Goal: Task Accomplishment & Management: Use online tool/utility

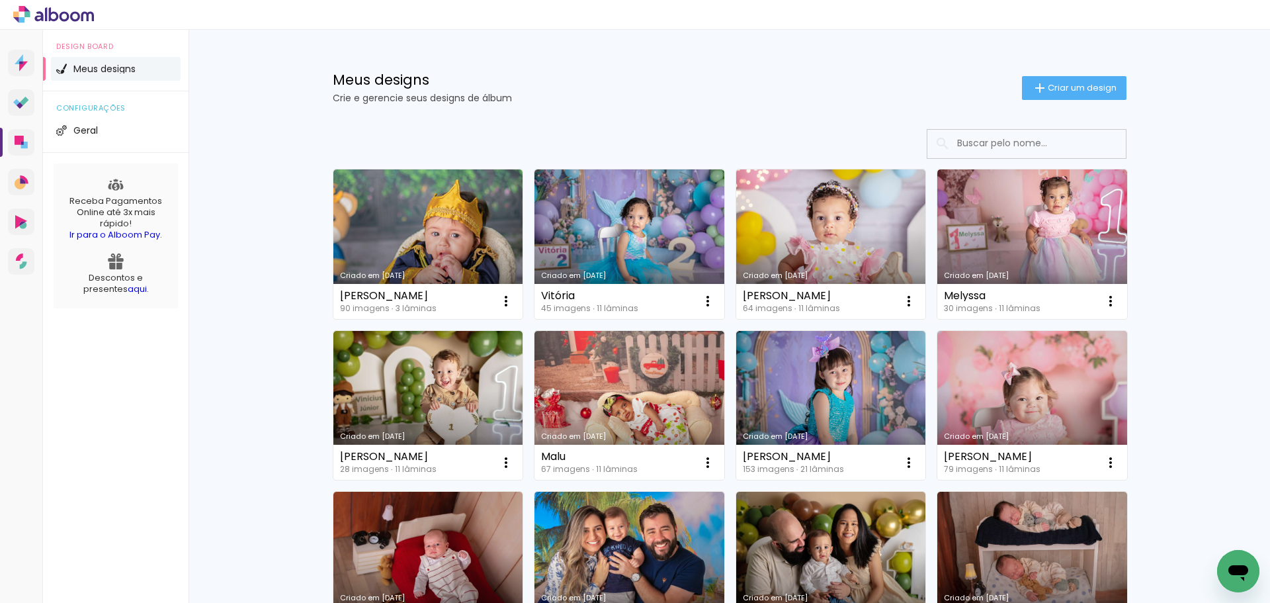
click at [413, 214] on link "Criado em [DATE]" at bounding box center [428, 243] width 190 height 149
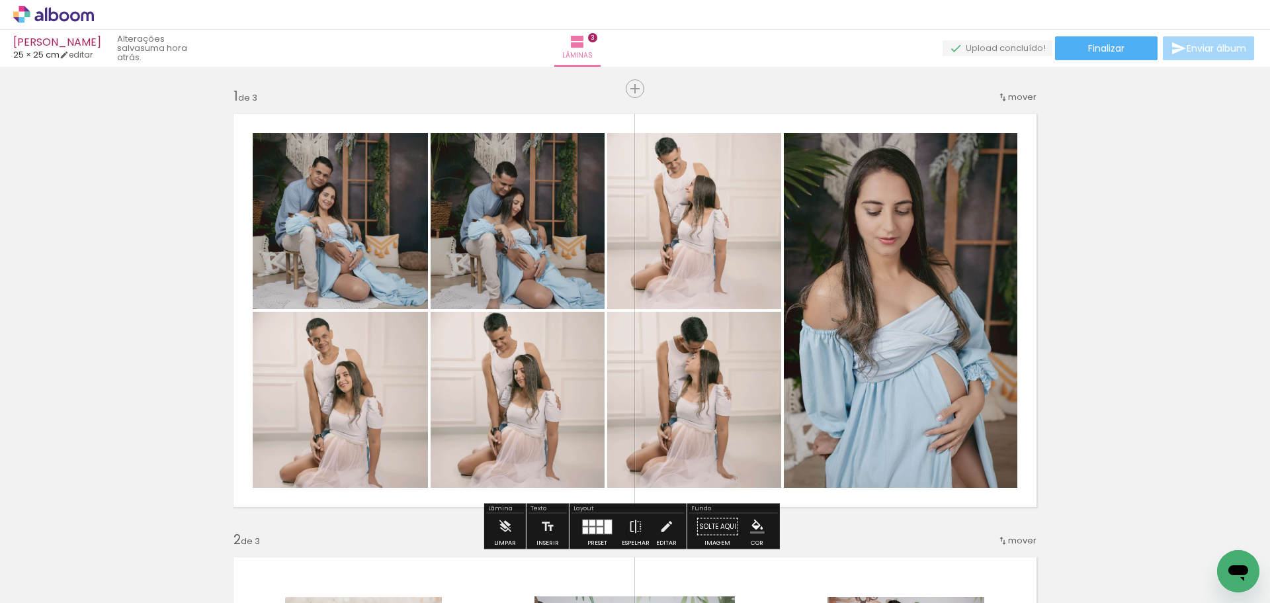
click at [593, 504] on div "Layout Preset Espelhar Editar" at bounding box center [627, 526] width 117 height 46
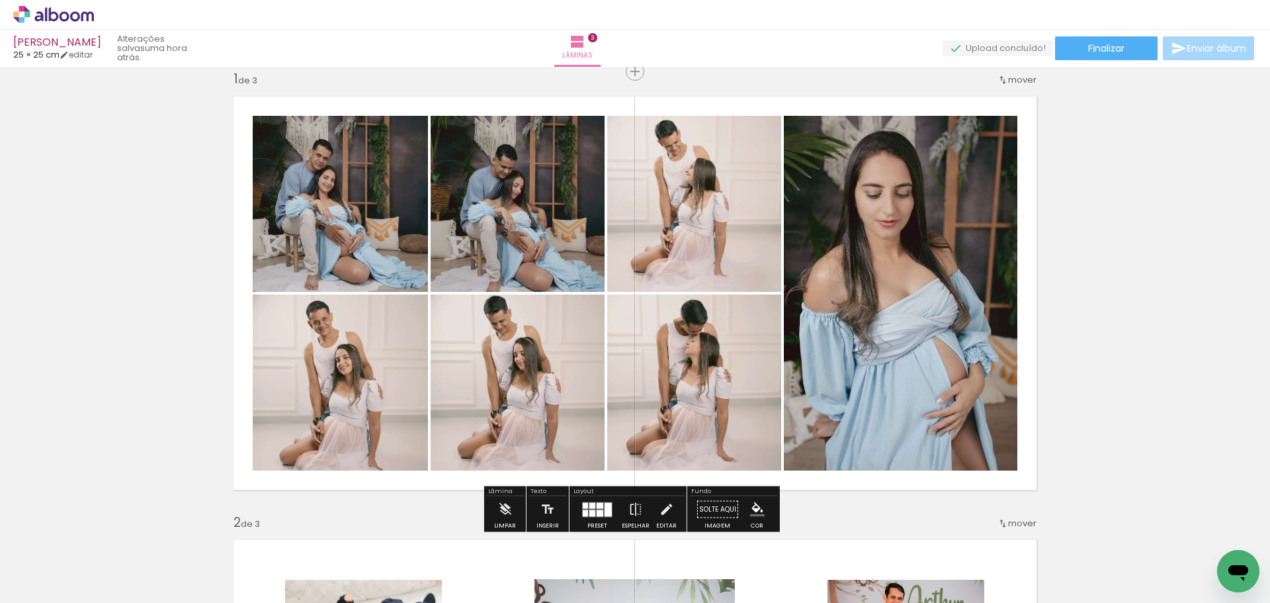
scroll to position [20, 0]
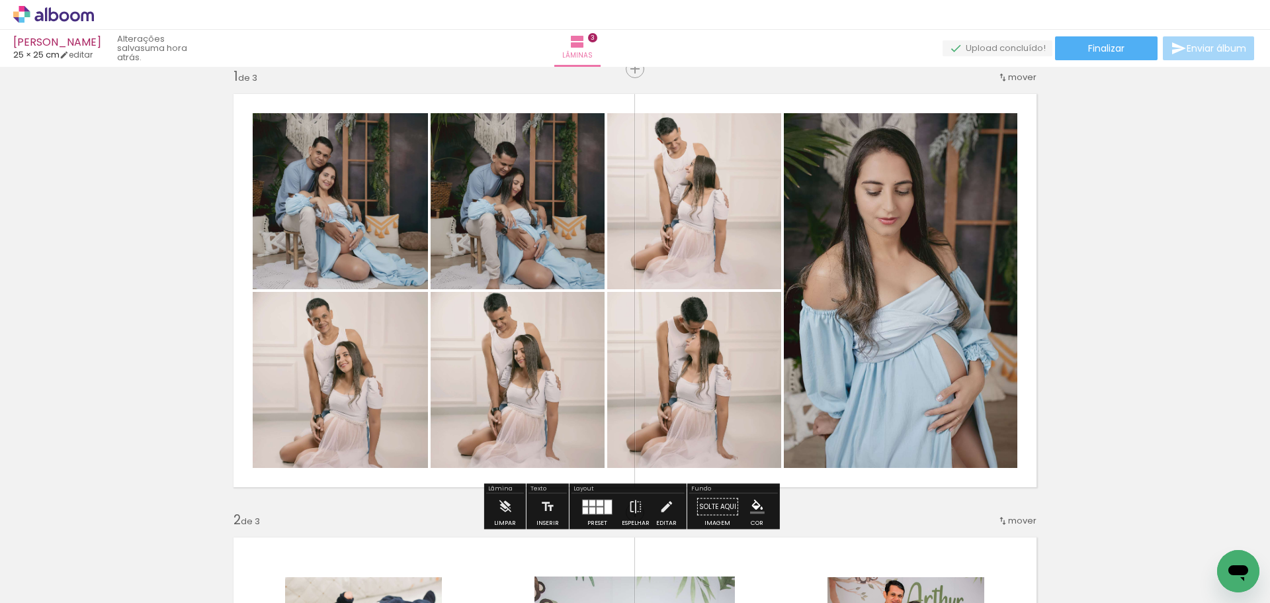
drag, startPoint x: 591, startPoint y: 508, endPoint x: 663, endPoint y: 494, distance: 73.4
click at [592, 507] on div at bounding box center [592, 510] width 6 height 7
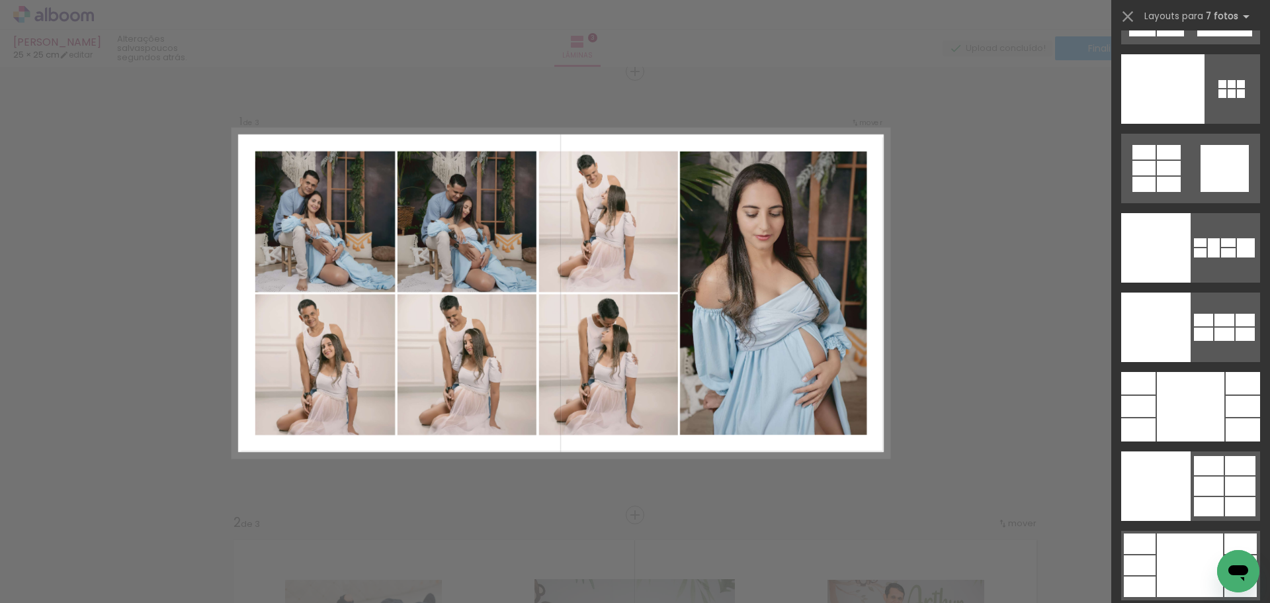
scroll to position [15740, 0]
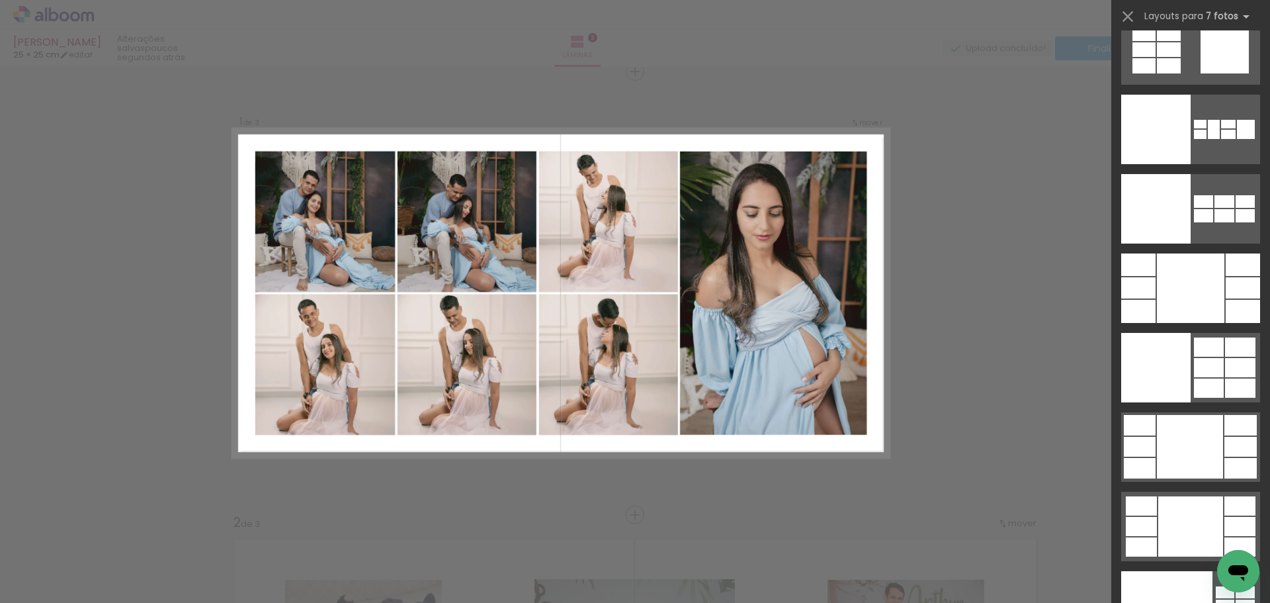
drag, startPoint x: 1269, startPoint y: 265, endPoint x: 26, endPoint y: 28, distance: 1265.2
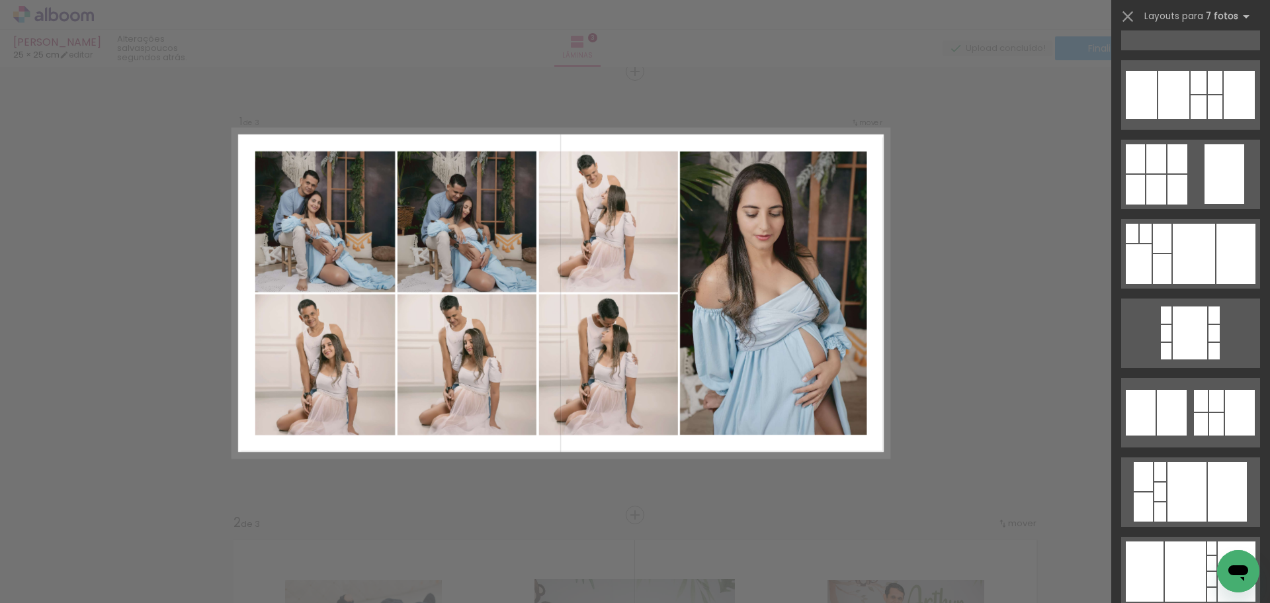
scroll to position [159, 0]
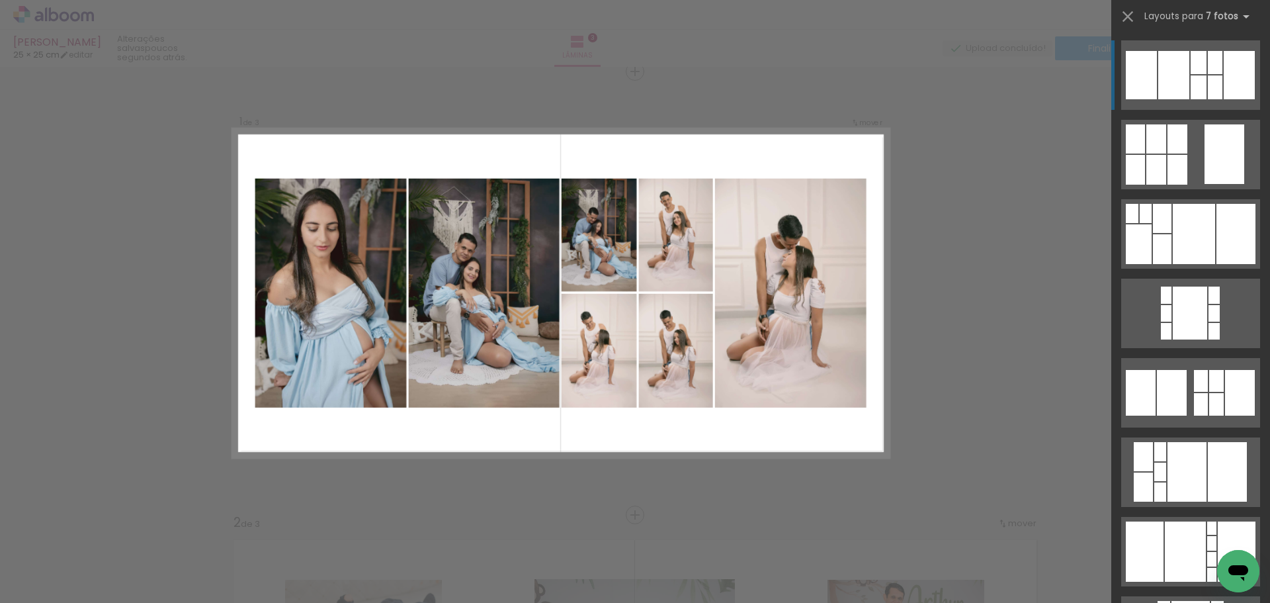
click at [1232, 80] on div at bounding box center [1239, 75] width 31 height 48
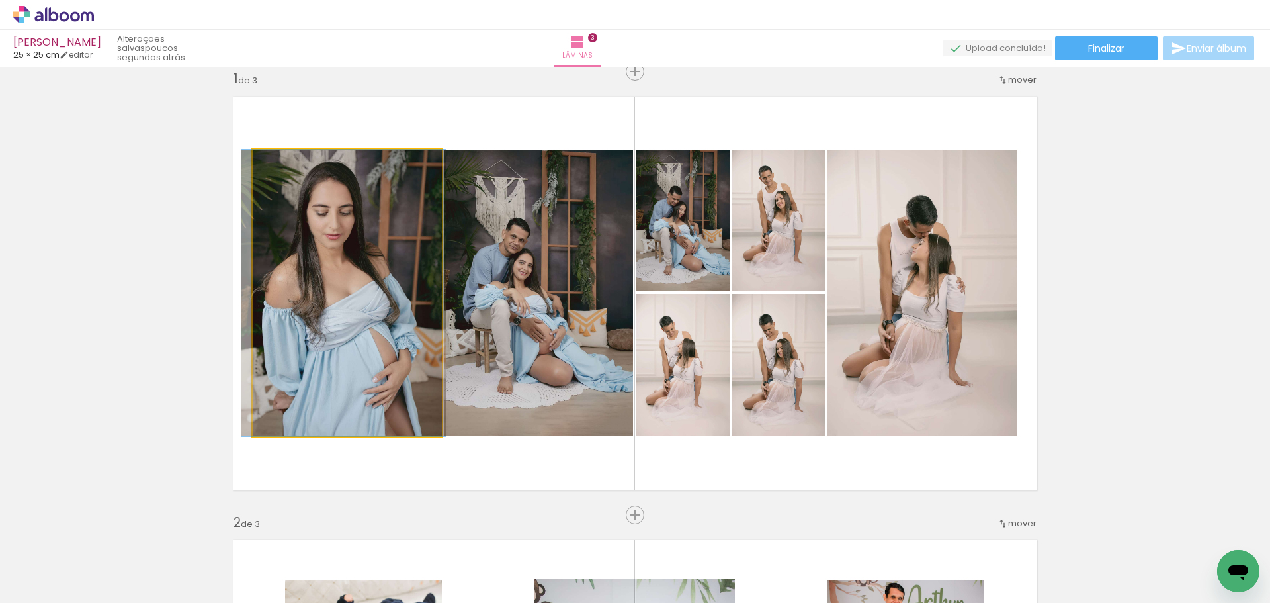
drag, startPoint x: 401, startPoint y: 358, endPoint x: 398, endPoint y: 341, distance: 17.5
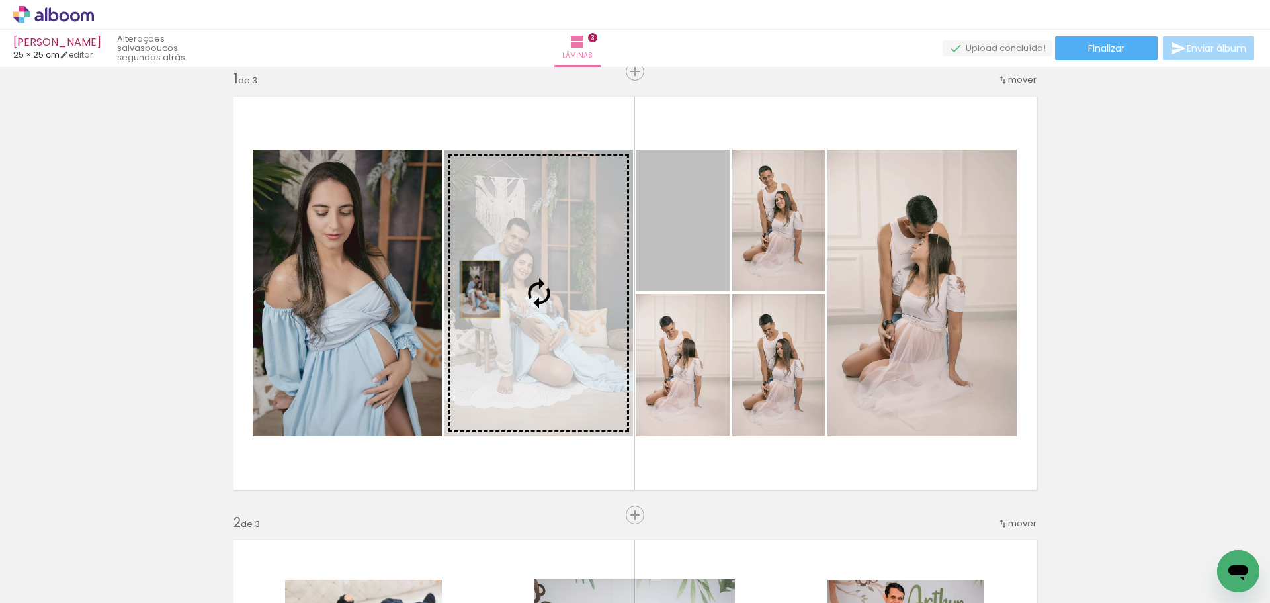
drag, startPoint x: 677, startPoint y: 271, endPoint x: 432, endPoint y: 294, distance: 246.5
click at [0, 0] on slot at bounding box center [0, 0] width 0 height 0
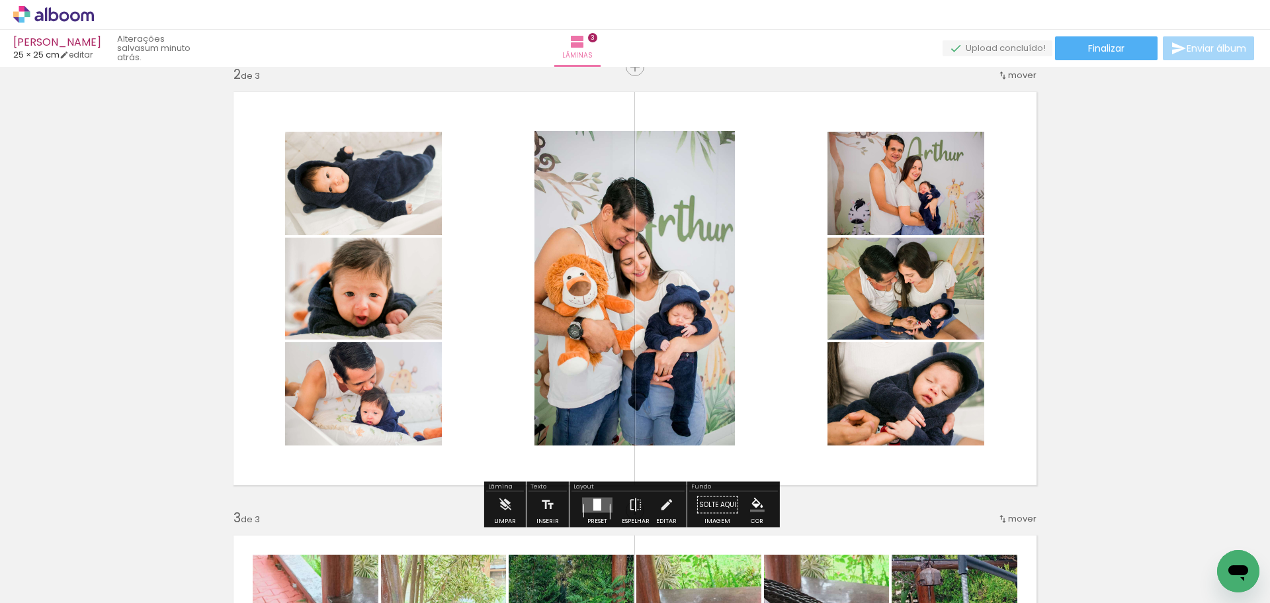
scroll to position [475, 0]
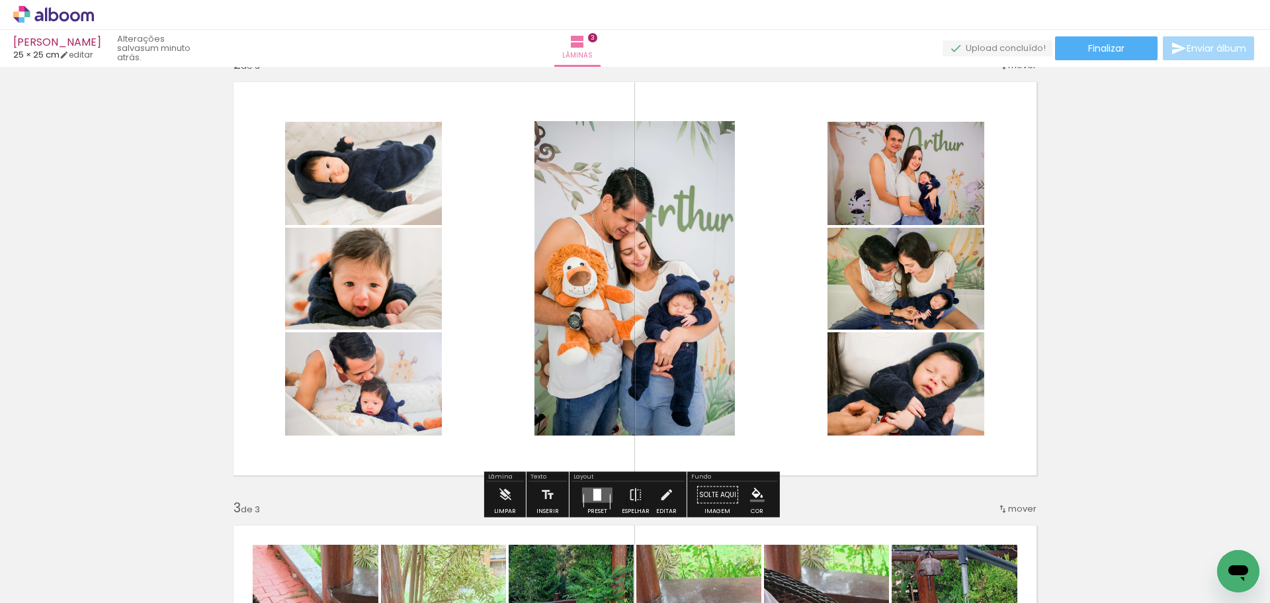
click at [595, 499] on div at bounding box center [597, 494] width 8 height 12
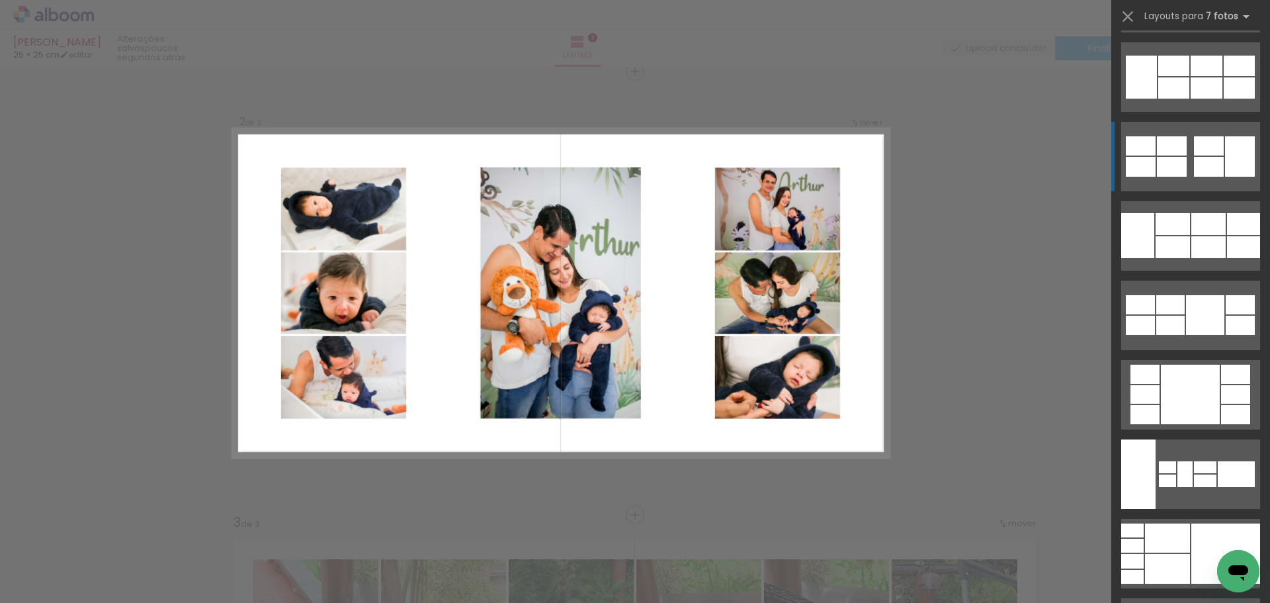
scroll to position [1605, 0]
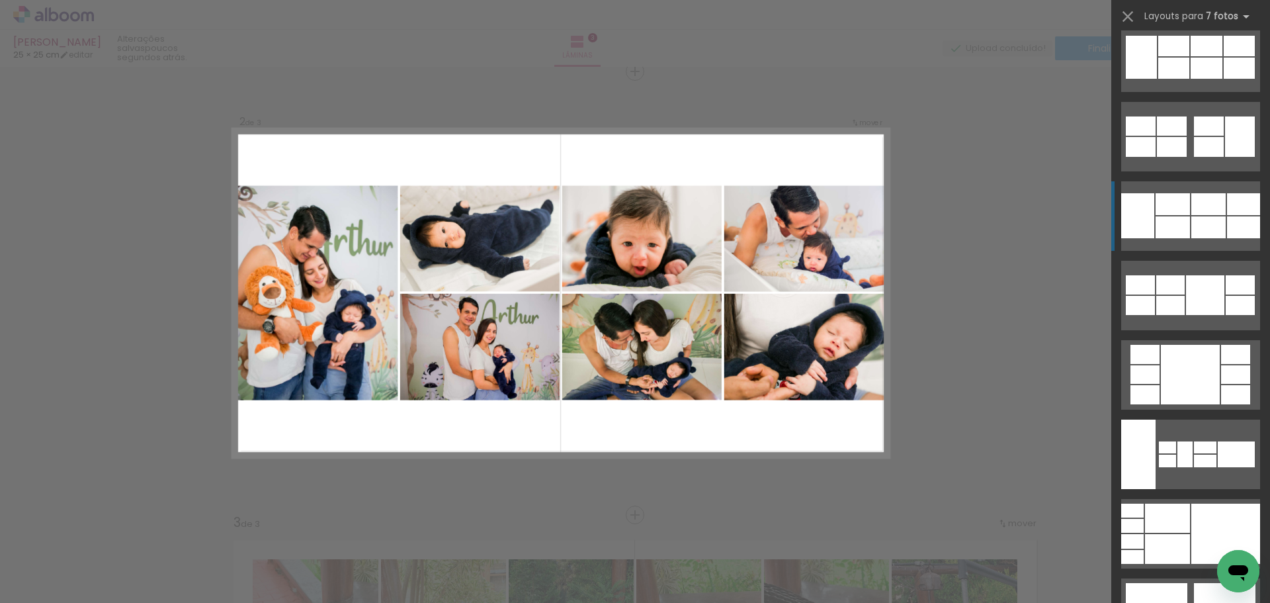
click at [1203, 218] on div at bounding box center [1208, 227] width 34 height 22
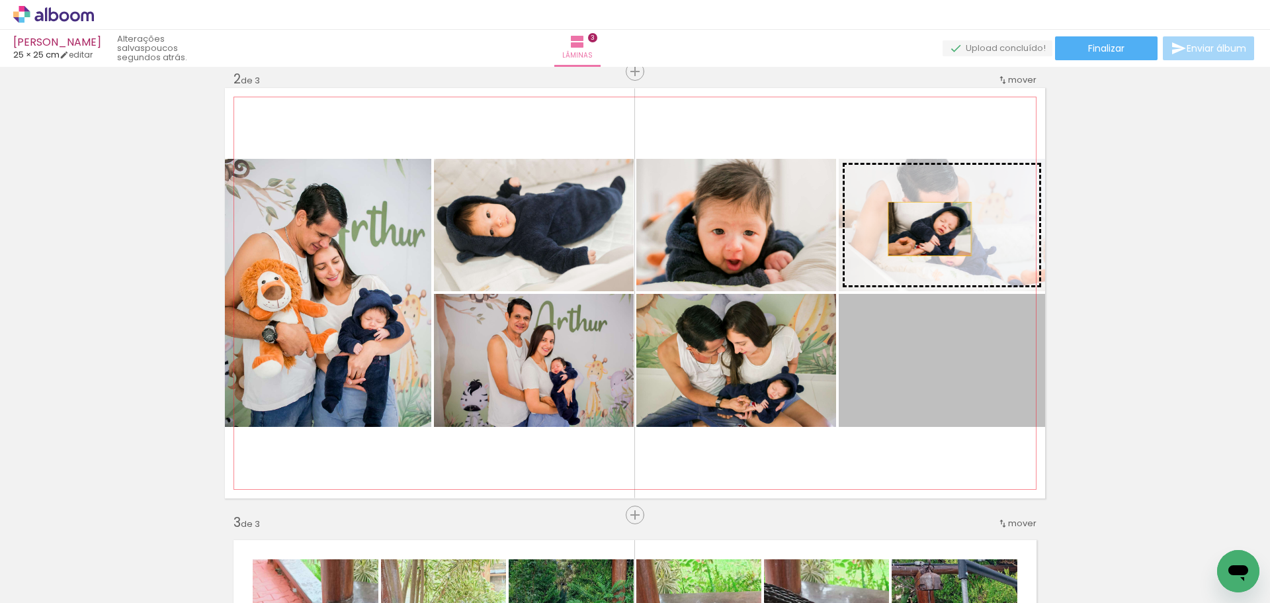
drag, startPoint x: 924, startPoint y: 382, endPoint x: 925, endPoint y: 228, distance: 153.4
click at [0, 0] on slot at bounding box center [0, 0] width 0 height 0
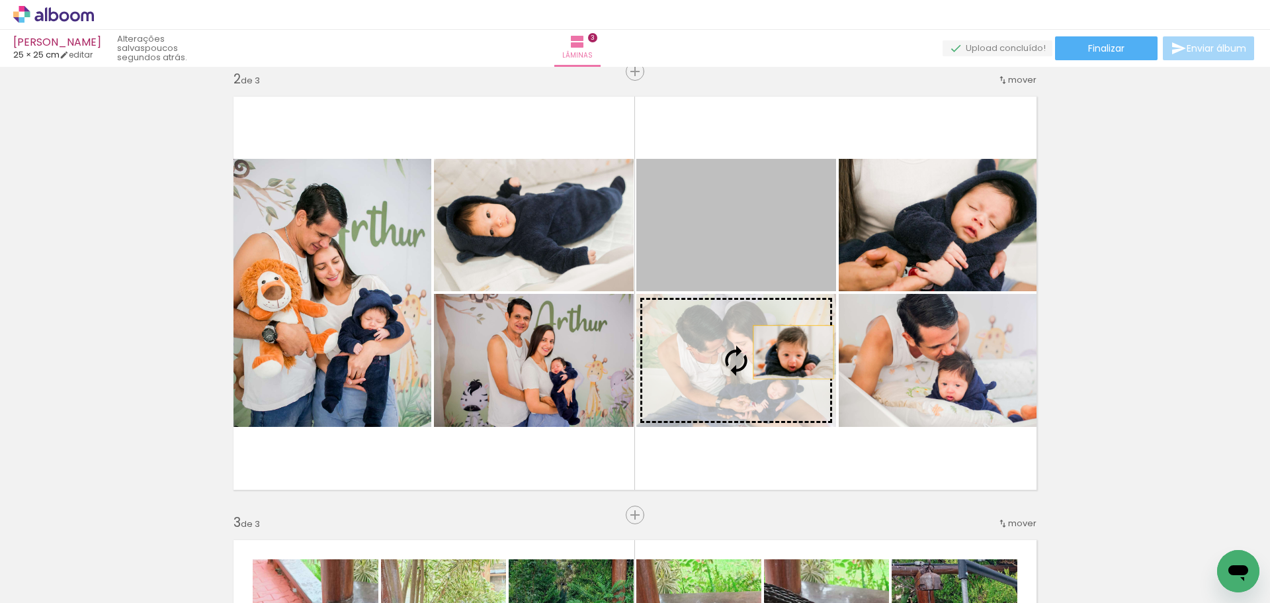
drag, startPoint x: 790, startPoint y: 243, endPoint x: 657, endPoint y: 309, distance: 149.1
click at [0, 0] on slot at bounding box center [0, 0] width 0 height 0
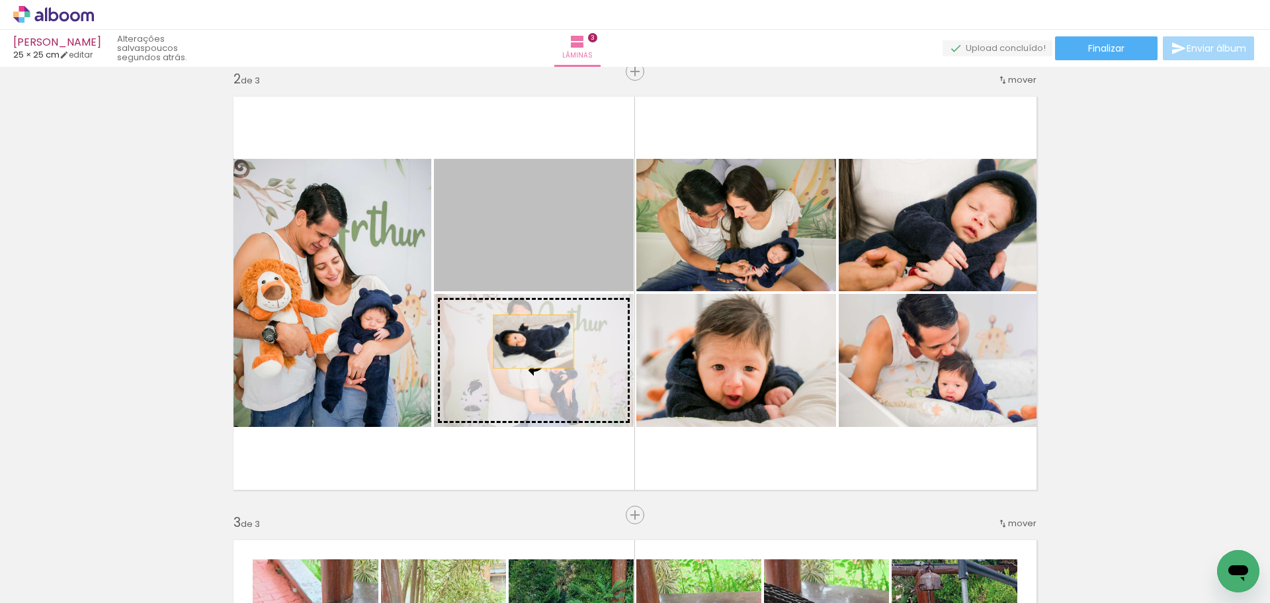
drag, startPoint x: 526, startPoint y: 241, endPoint x: 538, endPoint y: 335, distance: 94.7
click at [0, 0] on slot at bounding box center [0, 0] width 0 height 0
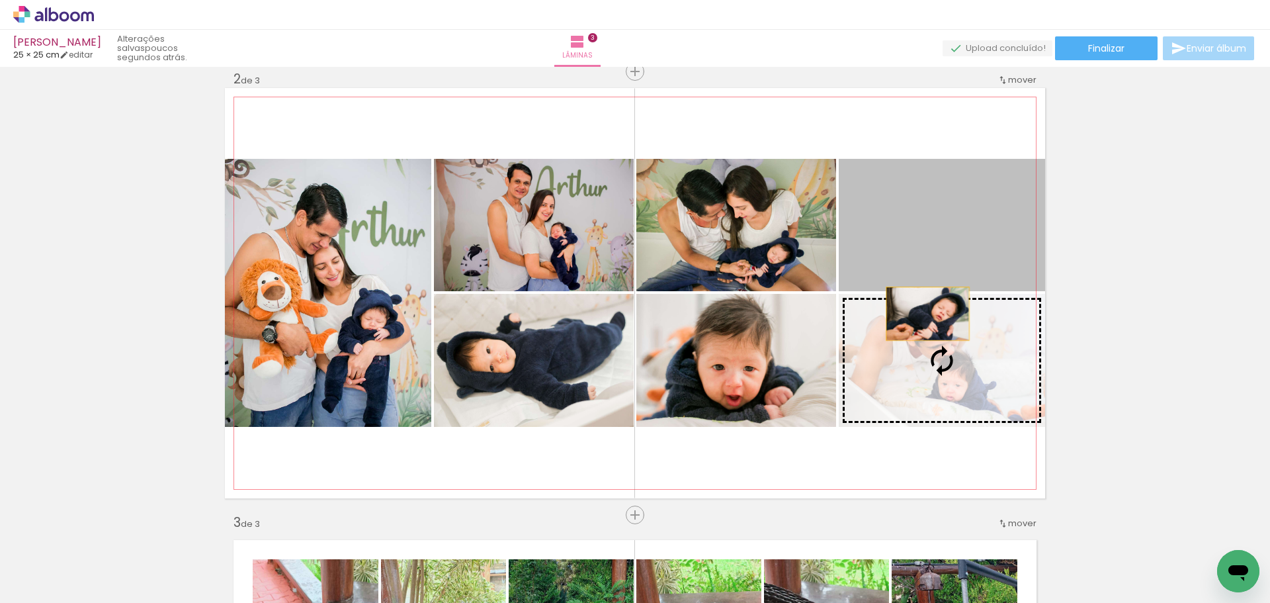
drag, startPoint x: 933, startPoint y: 245, endPoint x: 915, endPoint y: 351, distance: 107.3
click at [0, 0] on slot at bounding box center [0, 0] width 0 height 0
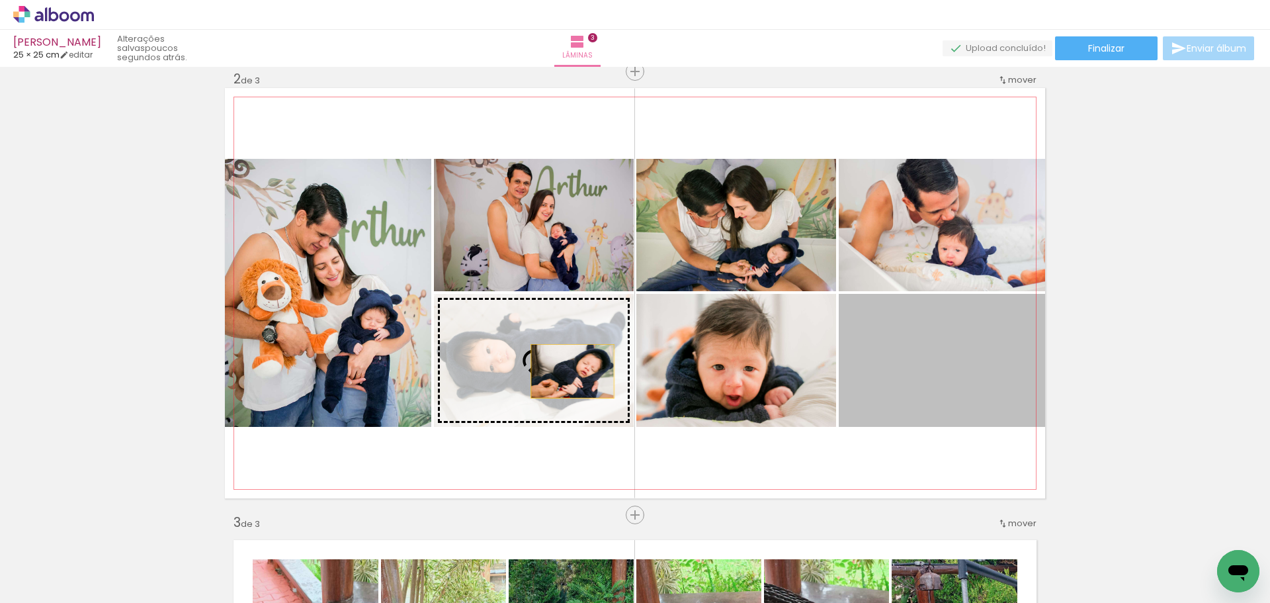
drag, startPoint x: 954, startPoint y: 382, endPoint x: 575, endPoint y: 376, distance: 379.7
click at [0, 0] on slot at bounding box center [0, 0] width 0 height 0
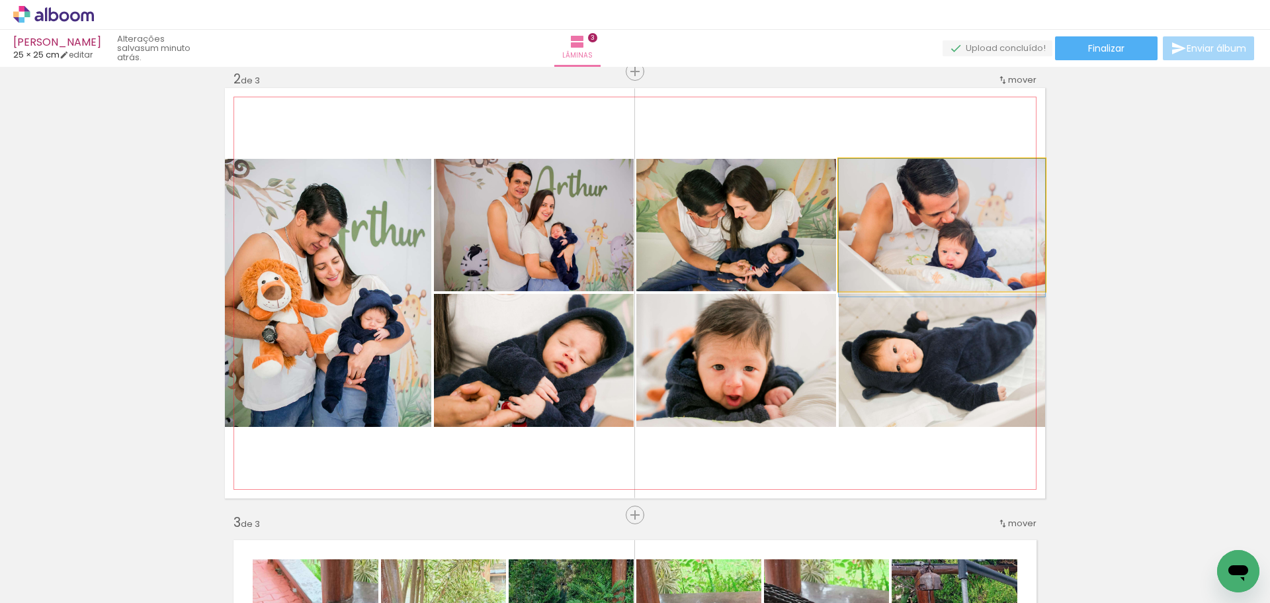
drag, startPoint x: 951, startPoint y: 244, endPoint x: 950, endPoint y: 253, distance: 8.7
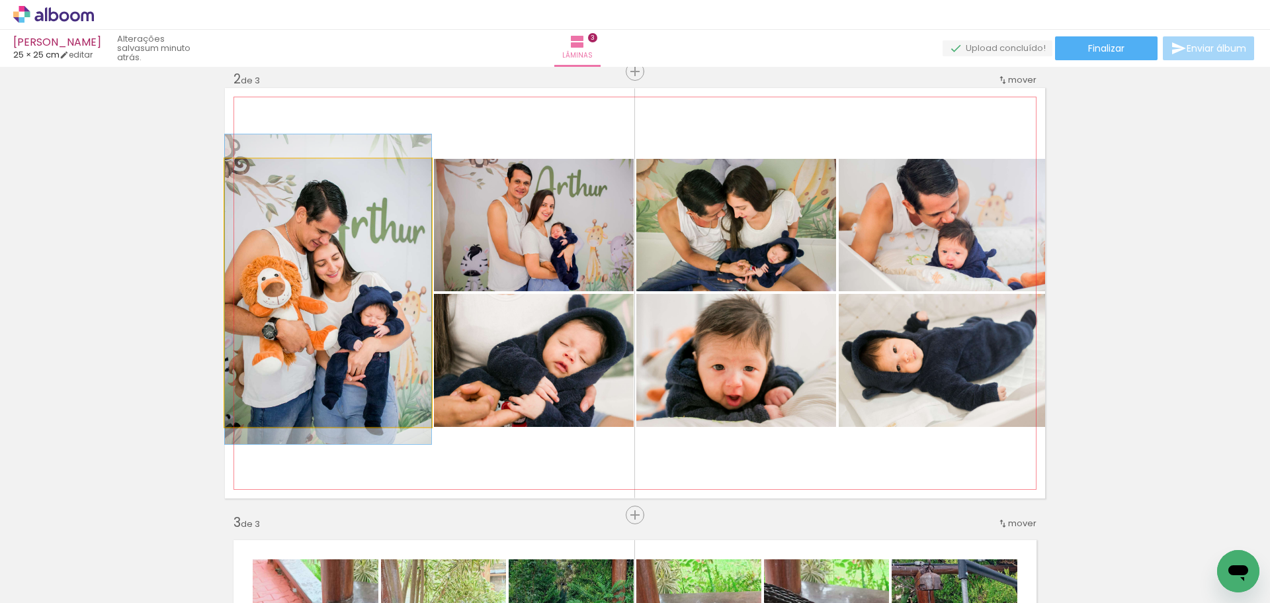
drag, startPoint x: 384, startPoint y: 292, endPoint x: 410, endPoint y: 291, distance: 25.8
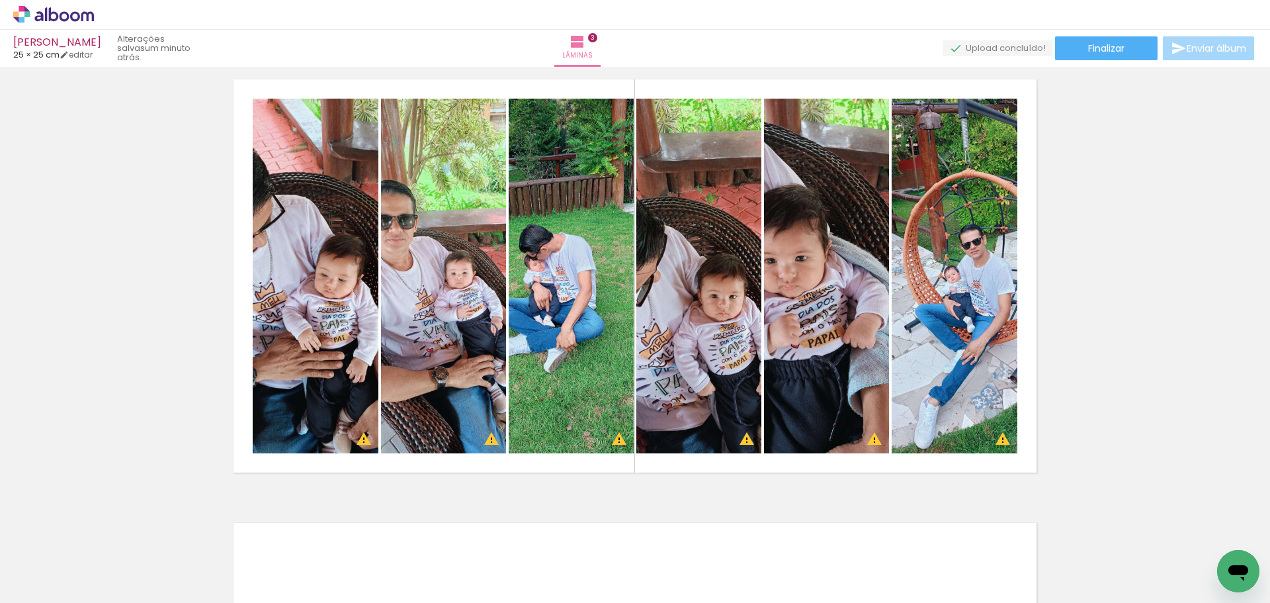
scroll to position [923, 0]
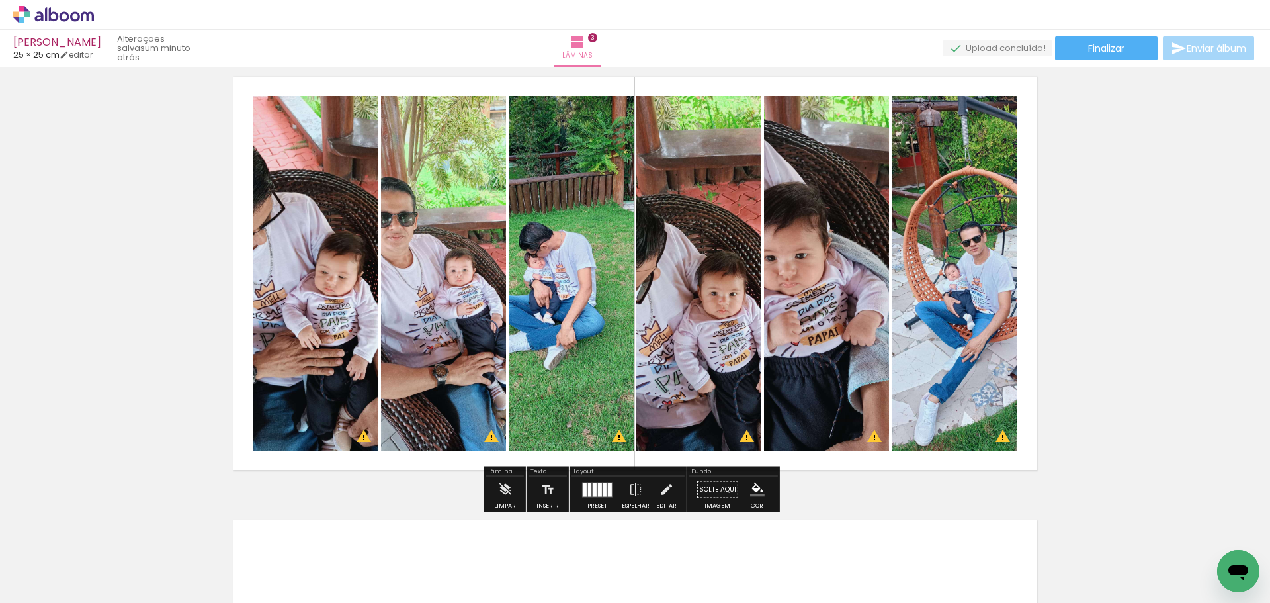
drag, startPoint x: 590, startPoint y: 497, endPoint x: 648, endPoint y: 483, distance: 59.2
click at [592, 497] on div at bounding box center [597, 489] width 36 height 26
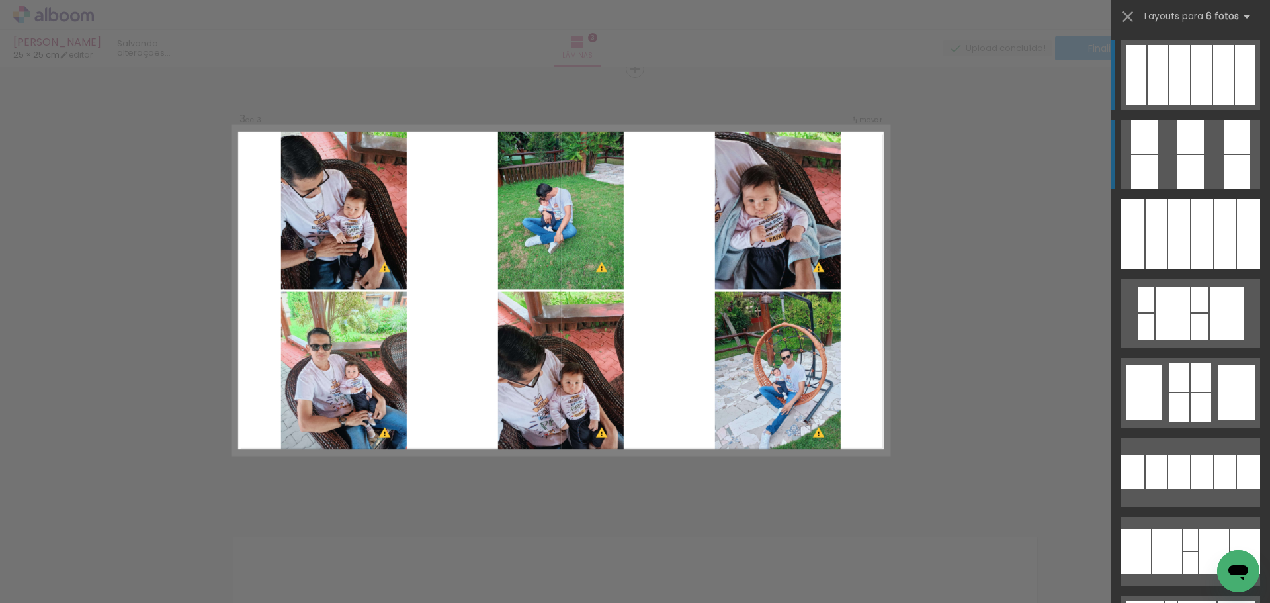
scroll to position [903, 0]
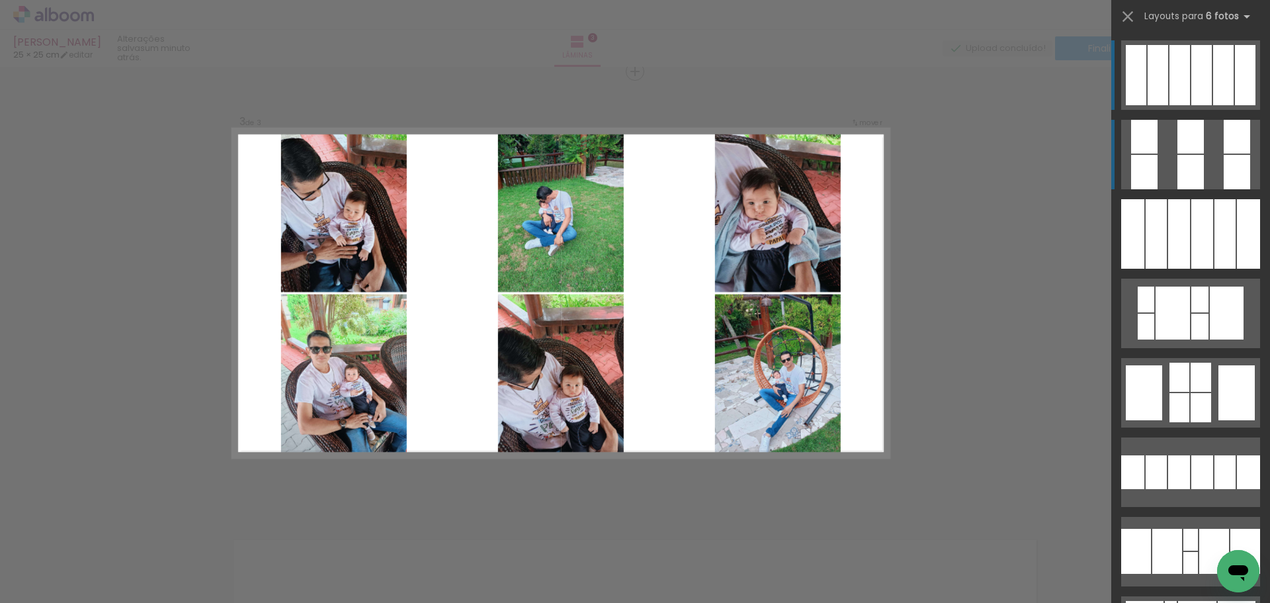
click at [1198, 174] on div at bounding box center [1190, 172] width 26 height 34
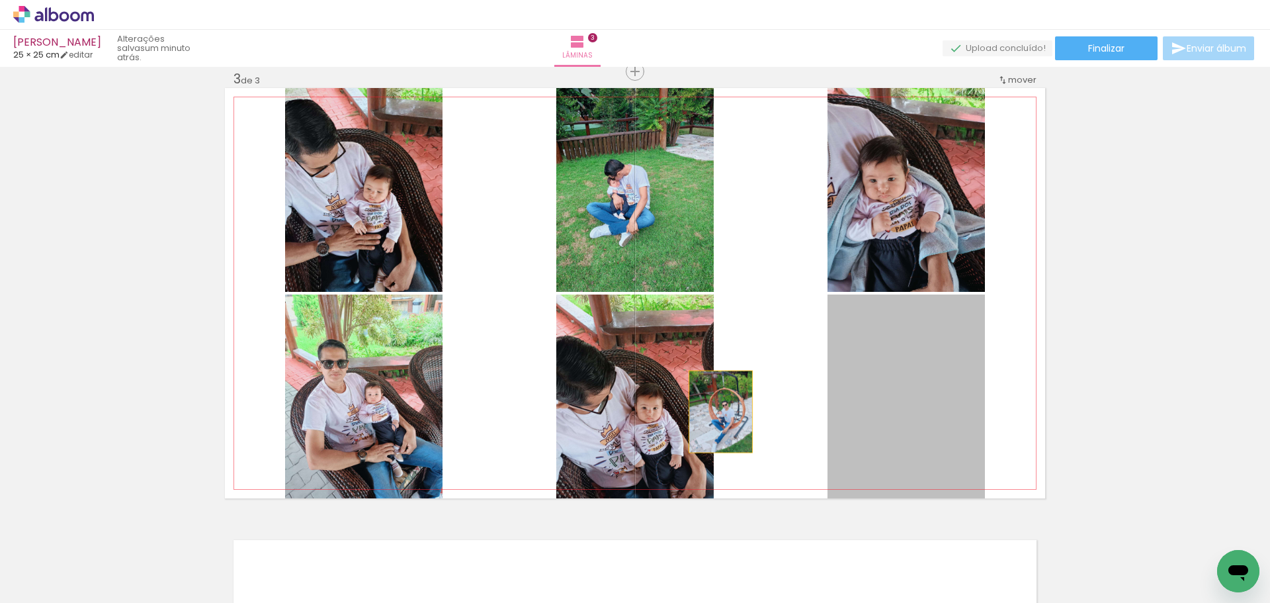
drag, startPoint x: 911, startPoint y: 399, endPoint x: 700, endPoint y: 406, distance: 211.1
click at [0, 0] on slot at bounding box center [0, 0] width 0 height 0
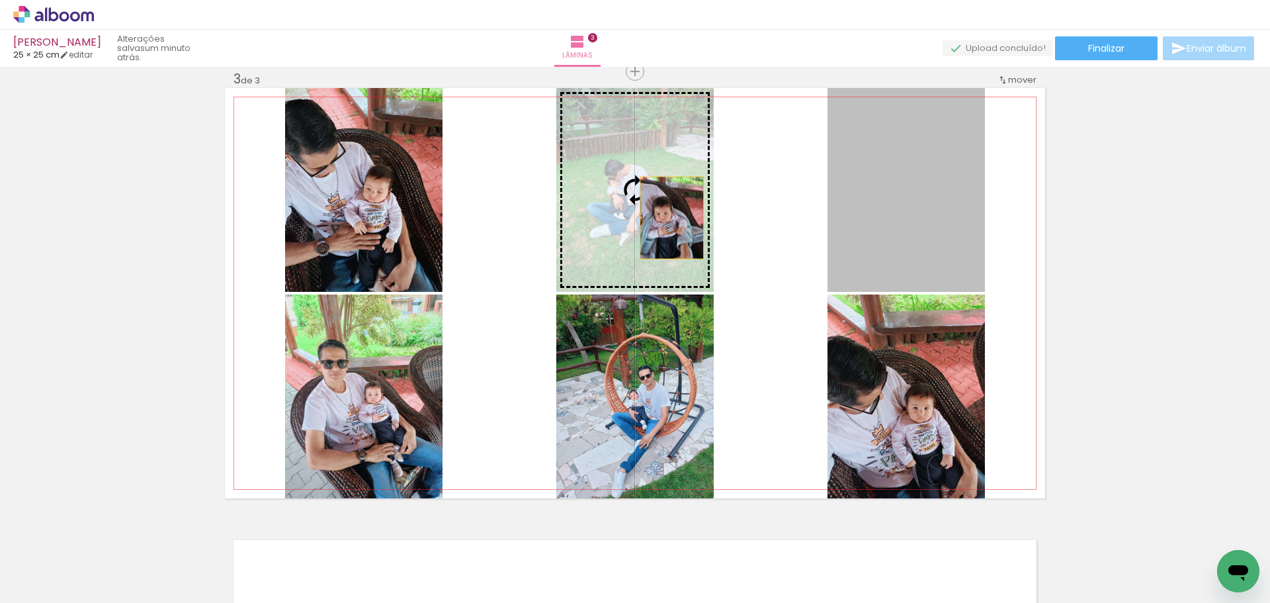
drag, startPoint x: 886, startPoint y: 230, endPoint x: 710, endPoint y: 234, distance: 176.6
click at [0, 0] on slot at bounding box center [0, 0] width 0 height 0
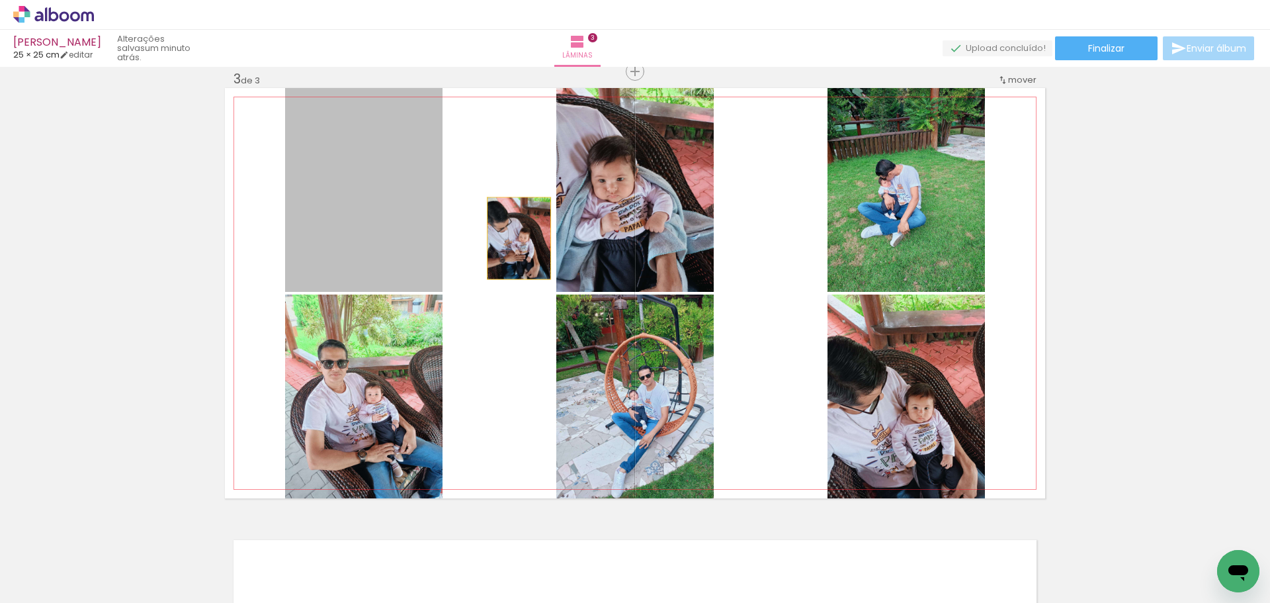
drag, startPoint x: 358, startPoint y: 239, endPoint x: 533, endPoint y: 243, distance: 174.6
click at [533, 243] on quentale-layouter at bounding box center [635, 293] width 820 height 410
drag, startPoint x: 395, startPoint y: 231, endPoint x: 668, endPoint y: 231, distance: 273.2
click at [0, 0] on slot at bounding box center [0, 0] width 0 height 0
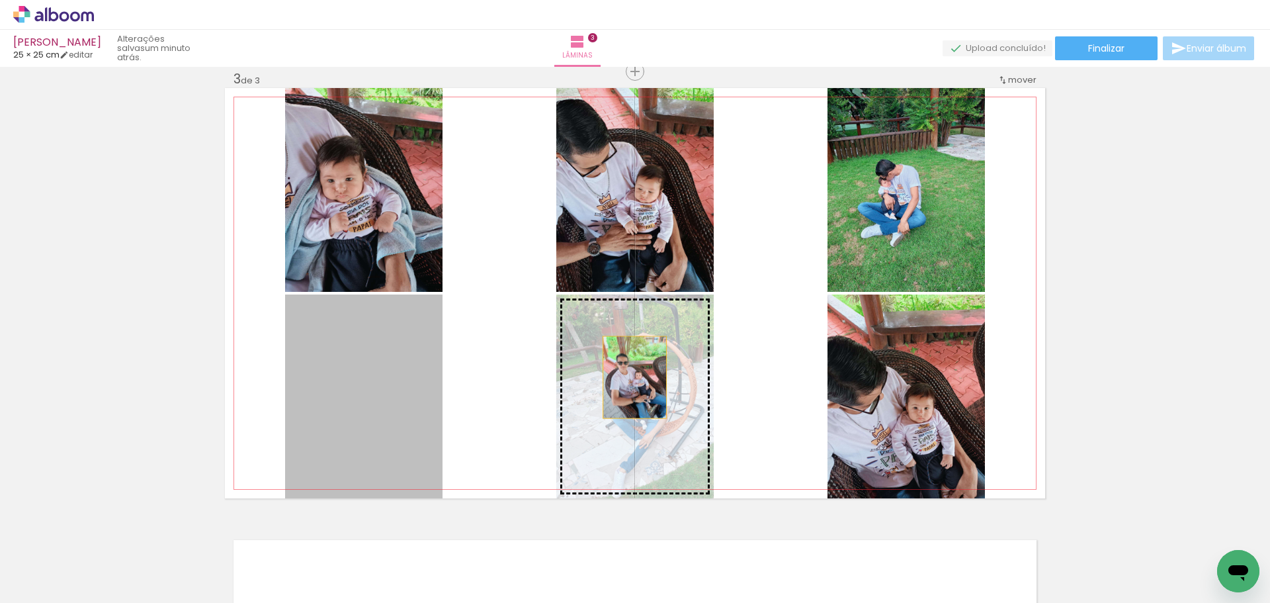
drag, startPoint x: 385, startPoint y: 388, endPoint x: 687, endPoint y: 382, distance: 302.3
click at [0, 0] on slot at bounding box center [0, 0] width 0 height 0
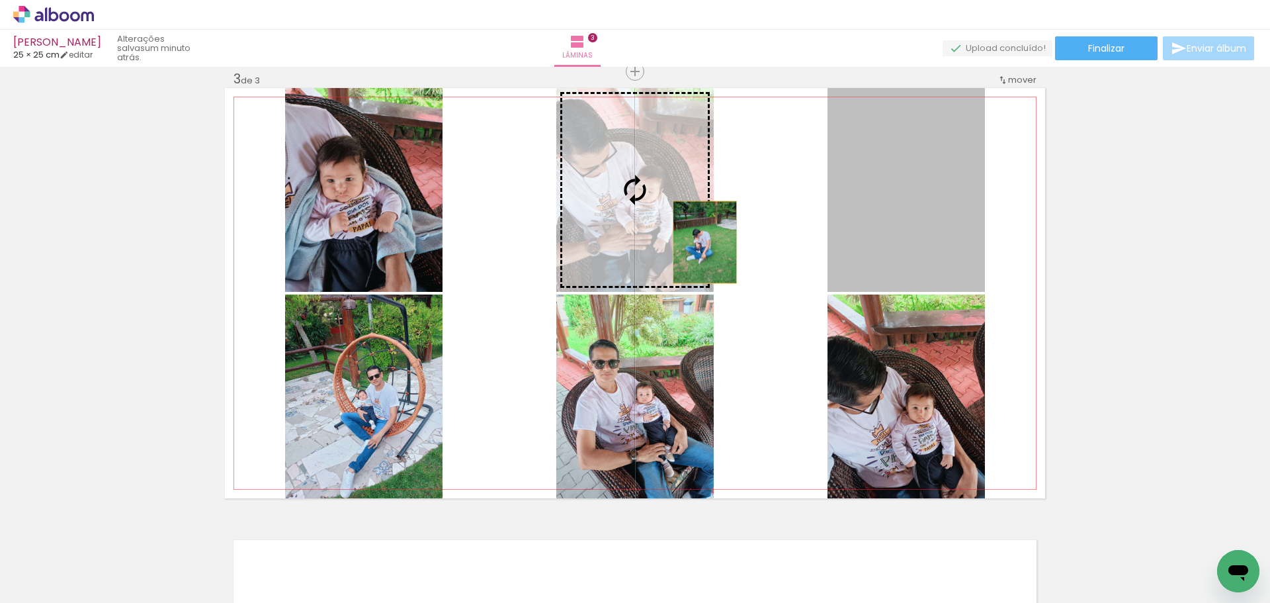
drag, startPoint x: 909, startPoint y: 245, endPoint x: 700, endPoint y: 242, distance: 209.0
click at [0, 0] on slot at bounding box center [0, 0] width 0 height 0
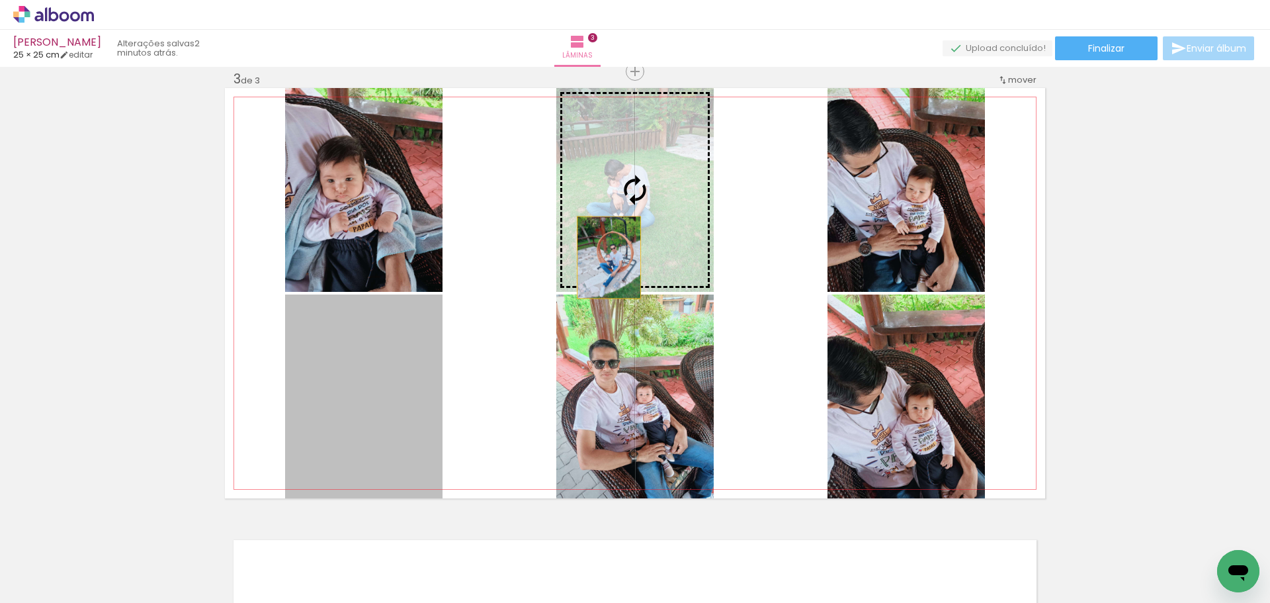
drag, startPoint x: 375, startPoint y: 372, endPoint x: 617, endPoint y: 250, distance: 271.2
click at [0, 0] on slot at bounding box center [0, 0] width 0 height 0
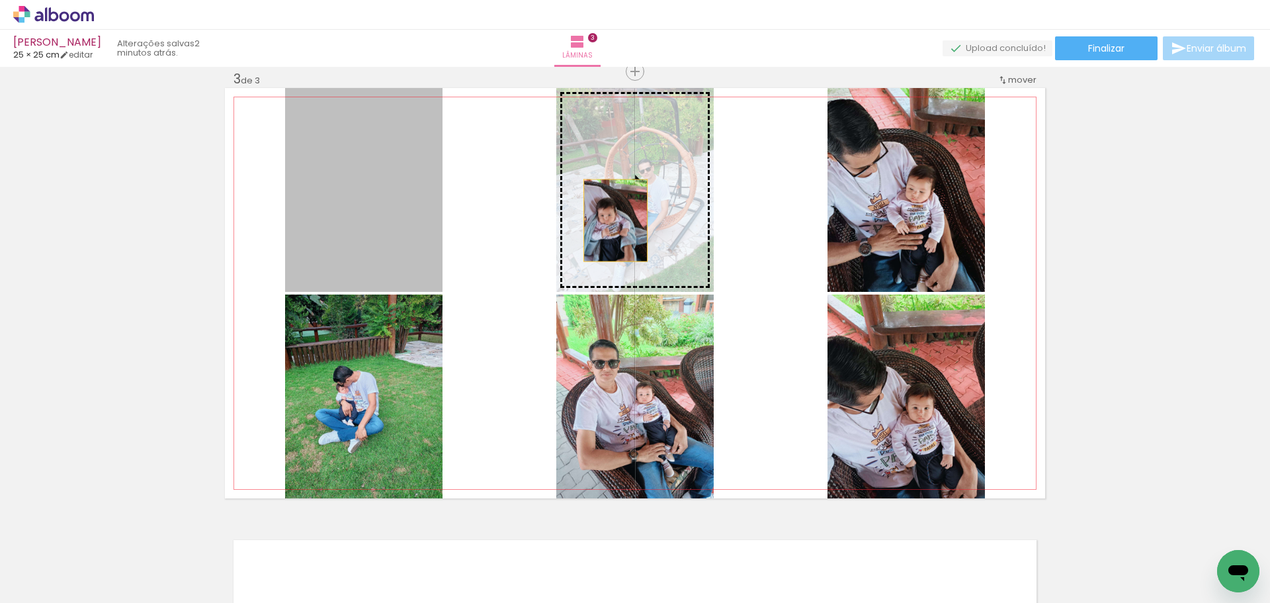
drag, startPoint x: 355, startPoint y: 252, endPoint x: 720, endPoint y: 230, distance: 366.4
click at [0, 0] on slot at bounding box center [0, 0] width 0 height 0
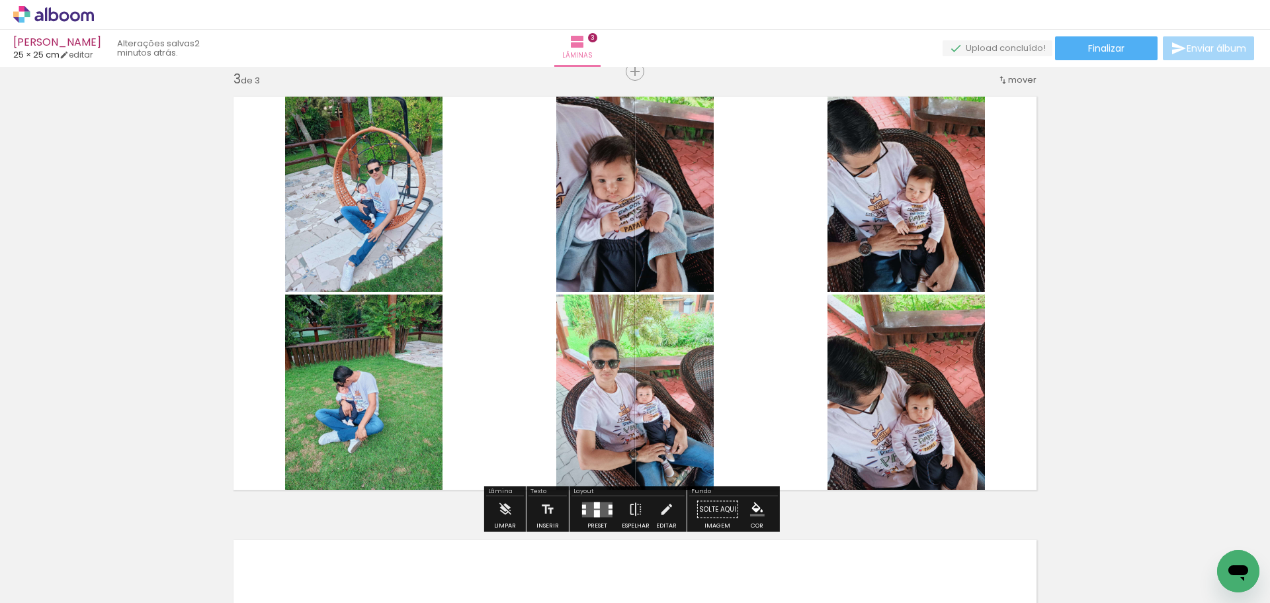
click at [603, 508] on quentale-layouter at bounding box center [597, 508] width 30 height 15
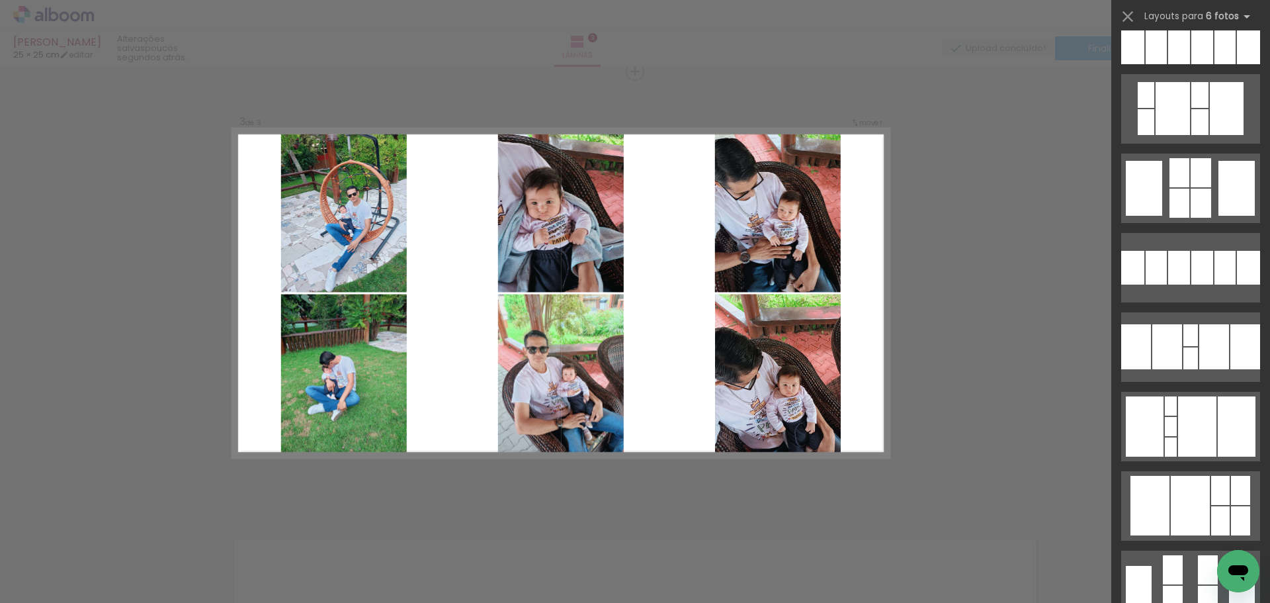
scroll to position [255, 0]
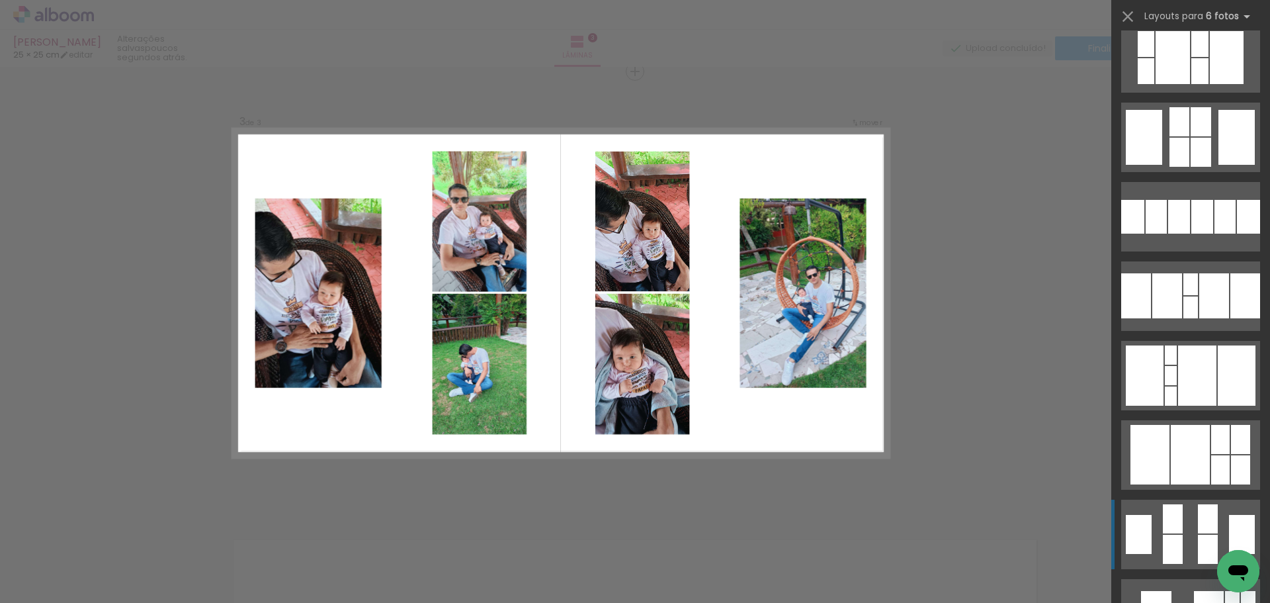
click at [1198, 525] on div at bounding box center [1208, 518] width 20 height 29
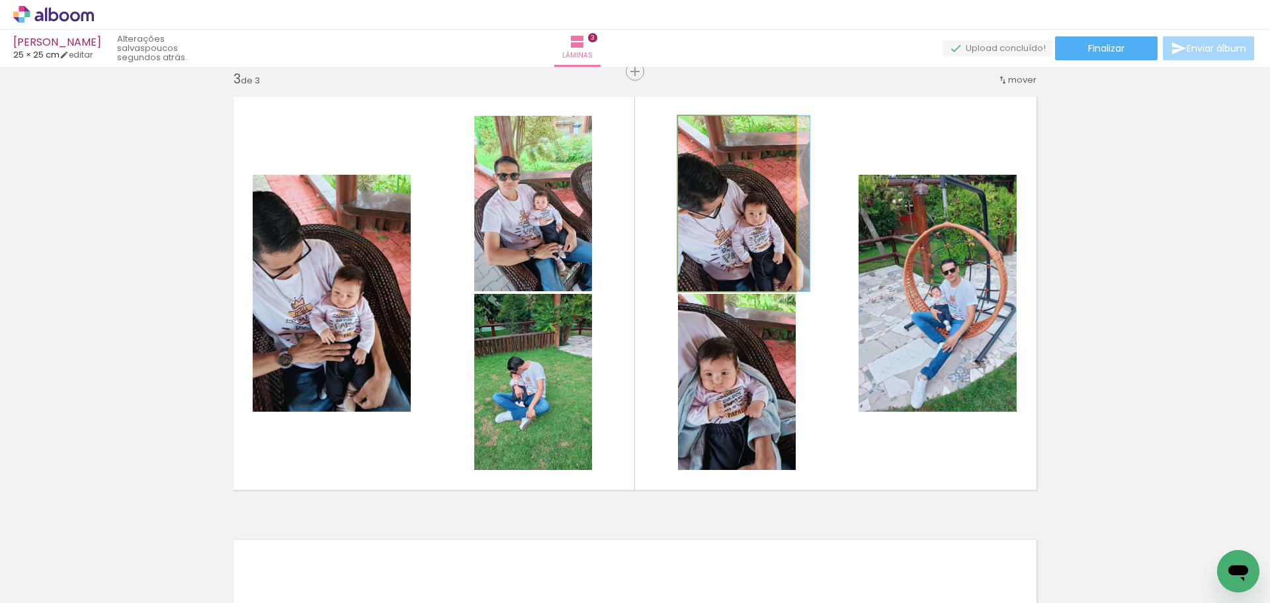
drag, startPoint x: 749, startPoint y: 243, endPoint x: 773, endPoint y: 254, distance: 25.5
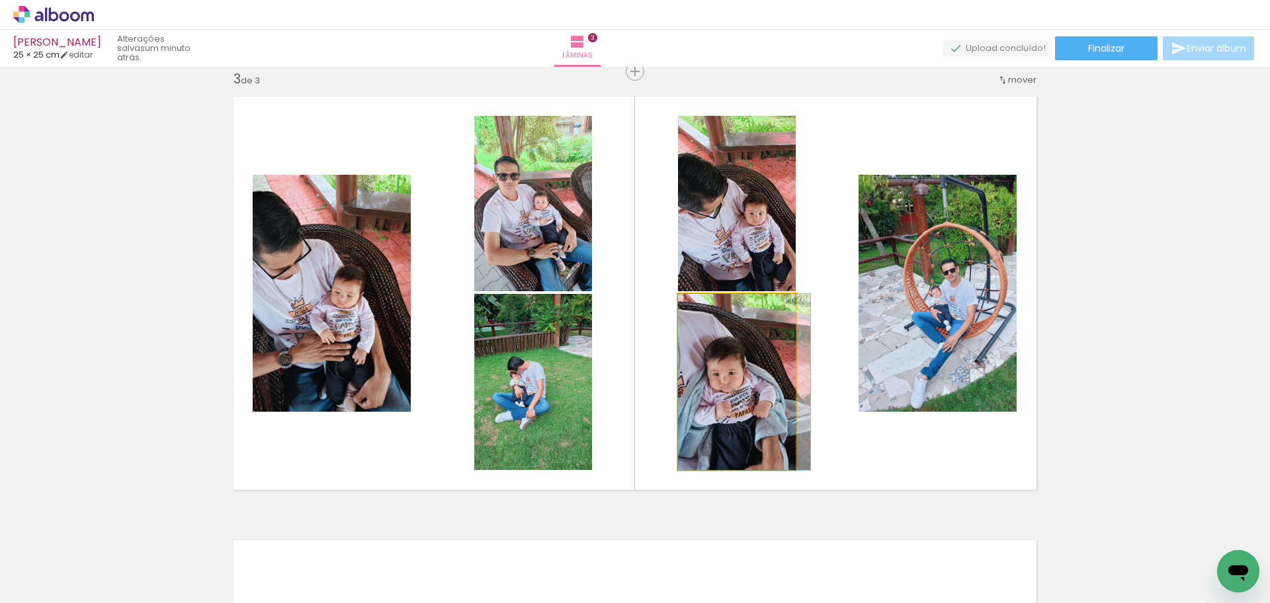
drag, startPoint x: 747, startPoint y: 380, endPoint x: 767, endPoint y: 377, distance: 20.1
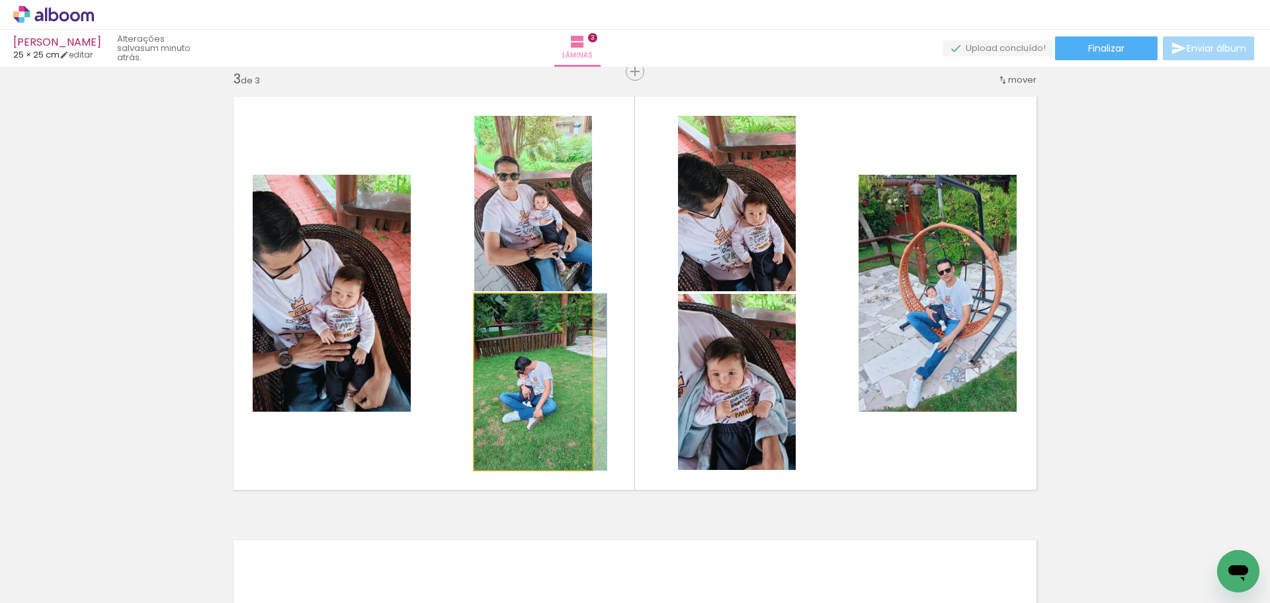
drag, startPoint x: 542, startPoint y: 388, endPoint x: 550, endPoint y: 386, distance: 7.5
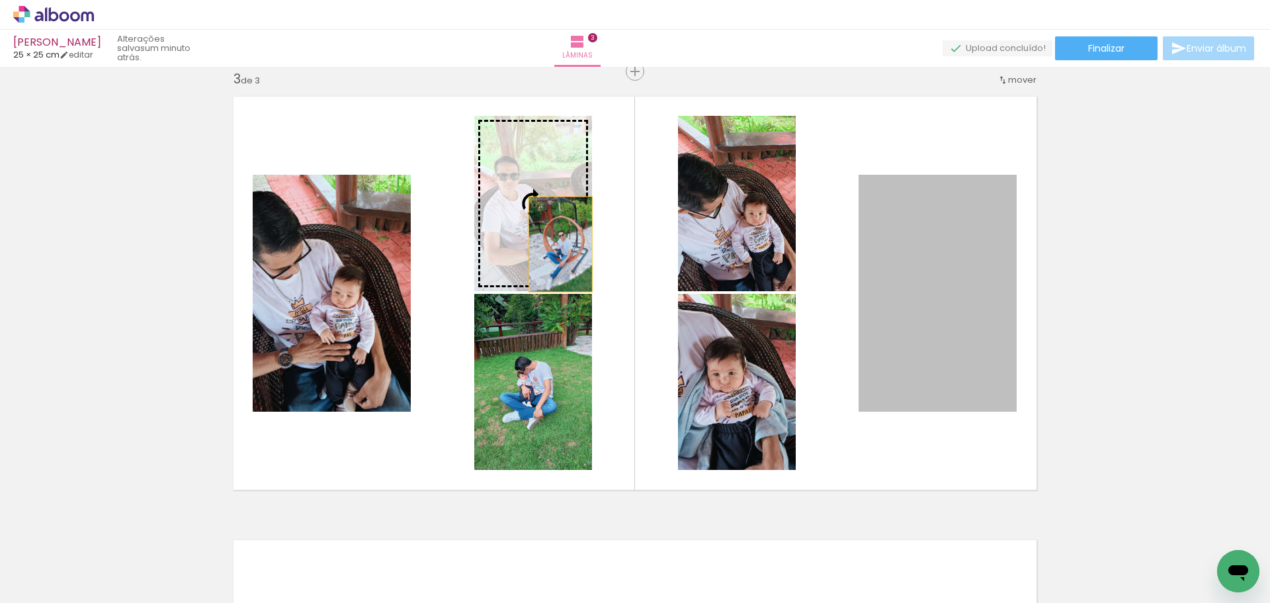
drag, startPoint x: 940, startPoint y: 321, endPoint x: 575, endPoint y: 255, distance: 370.5
click at [0, 0] on slot at bounding box center [0, 0] width 0 height 0
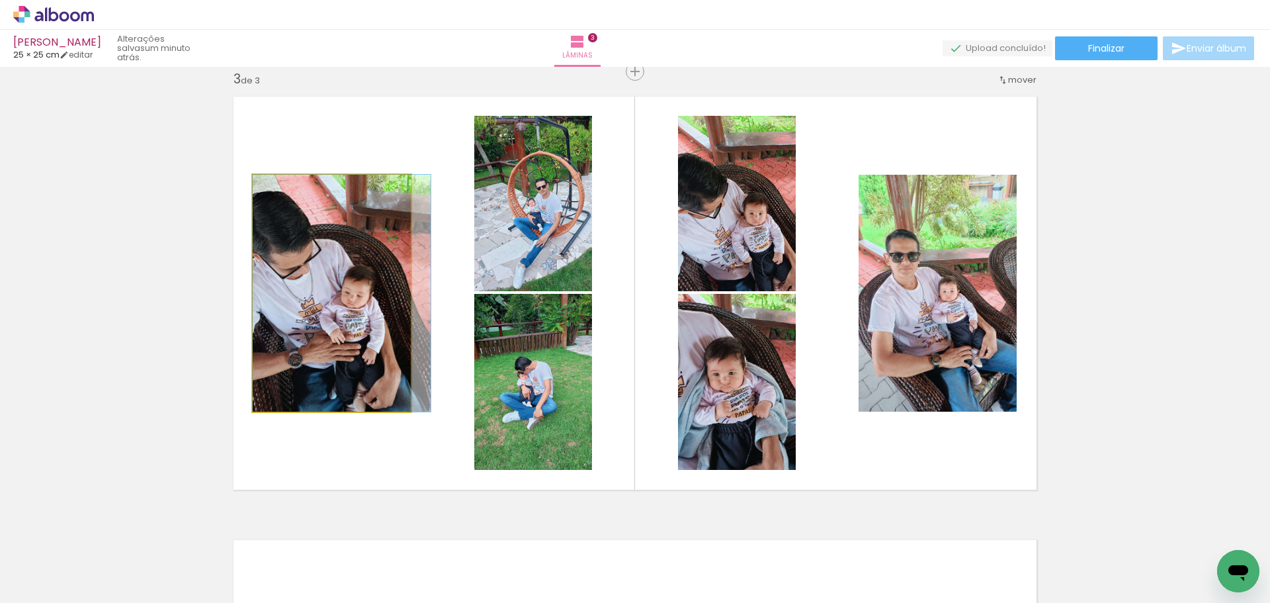
drag, startPoint x: 376, startPoint y: 313, endPoint x: 389, endPoint y: 312, distance: 13.3
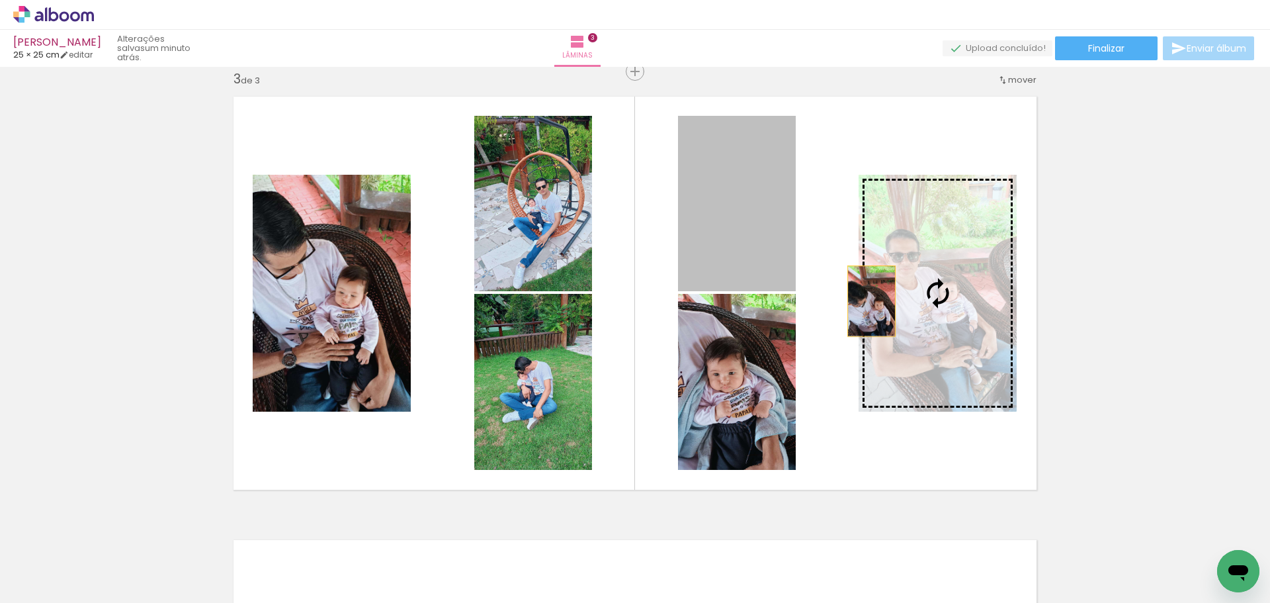
drag, startPoint x: 742, startPoint y: 249, endPoint x: 896, endPoint y: 312, distance: 166.7
click at [0, 0] on slot at bounding box center [0, 0] width 0 height 0
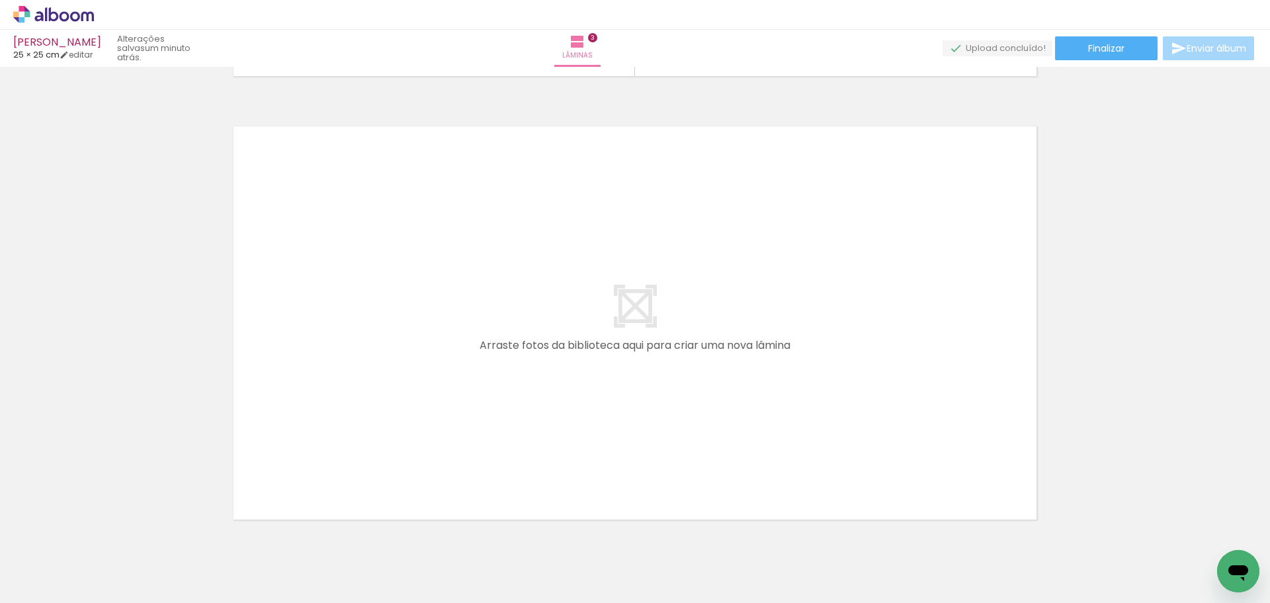
scroll to position [1312, 0]
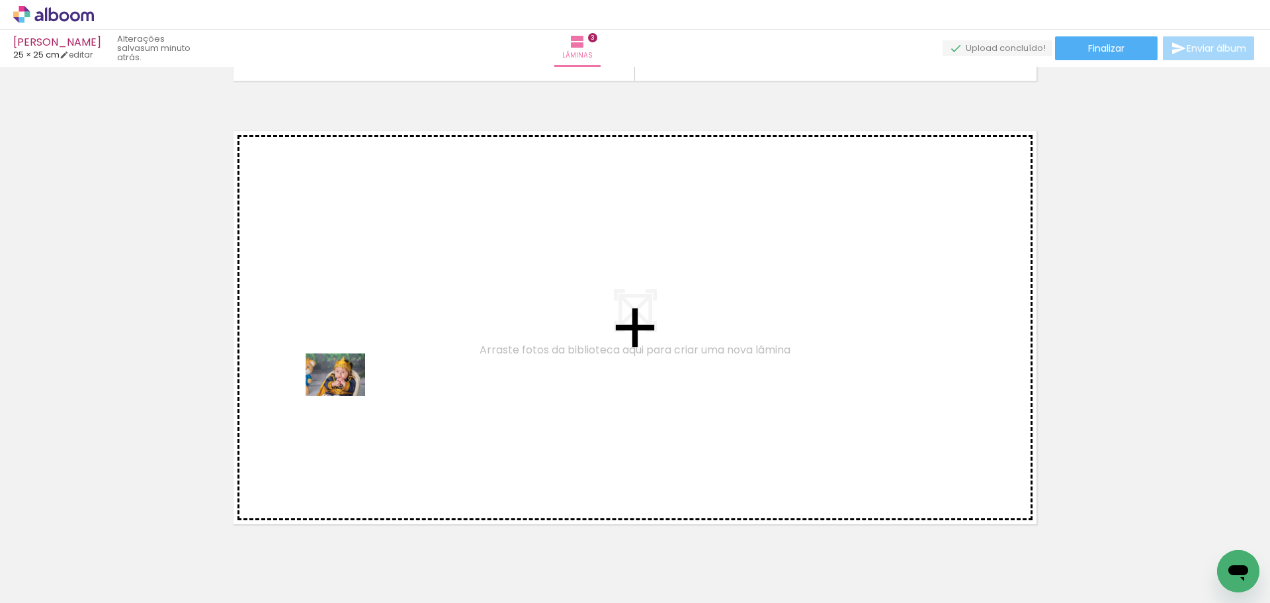
drag, startPoint x: 144, startPoint y: 559, endPoint x: 348, endPoint y: 392, distance: 263.7
click at [348, 392] on quentale-workspace at bounding box center [635, 301] width 1270 height 603
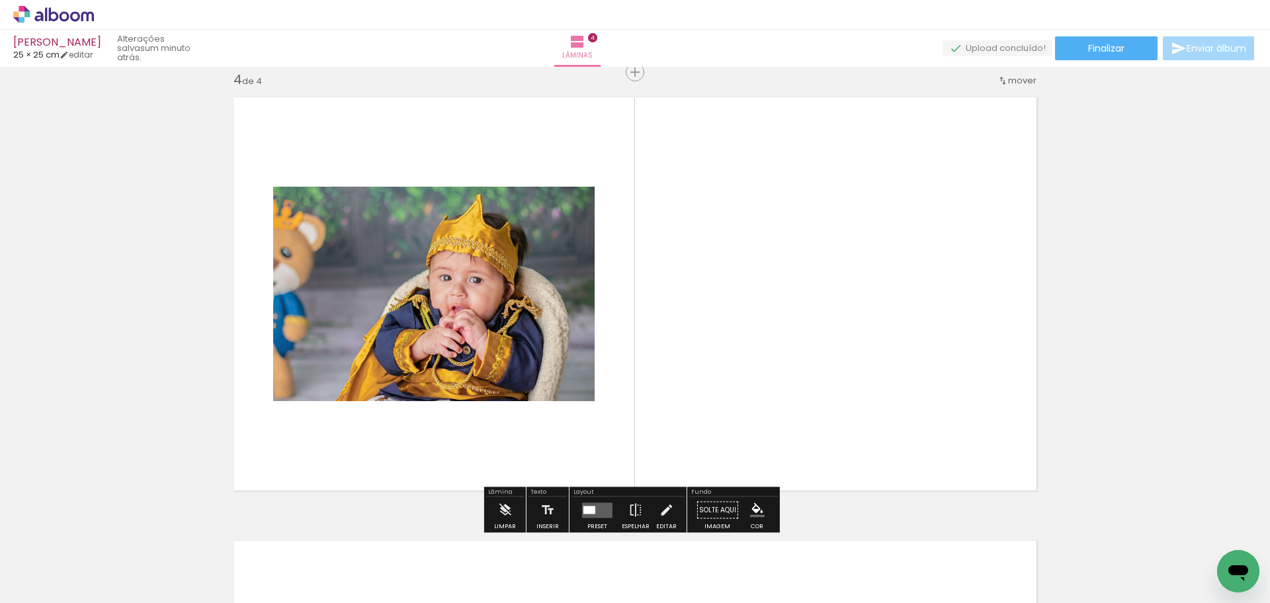
scroll to position [1347, 0]
drag, startPoint x: 135, startPoint y: 564, endPoint x: 145, endPoint y: 563, distance: 10.0
click at [143, 560] on div at bounding box center [132, 557] width 65 height 47
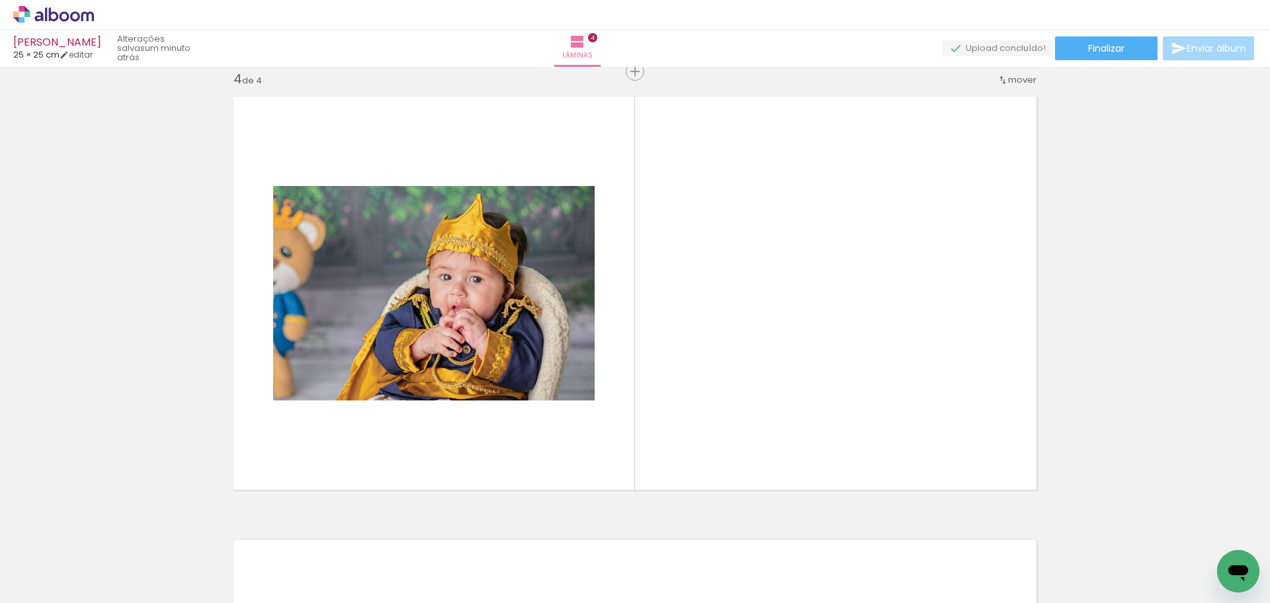
click at [71, 562] on iron-icon at bounding box center [67, 563] width 11 height 11
click at [0, 0] on slot "Não utilizadas" at bounding box center [0, 0] width 0 height 0
type input "Não utilizadas"
drag, startPoint x: 351, startPoint y: 562, endPoint x: 384, endPoint y: 459, distance: 107.7
click at [363, 411] on quentale-workspace at bounding box center [635, 301] width 1270 height 603
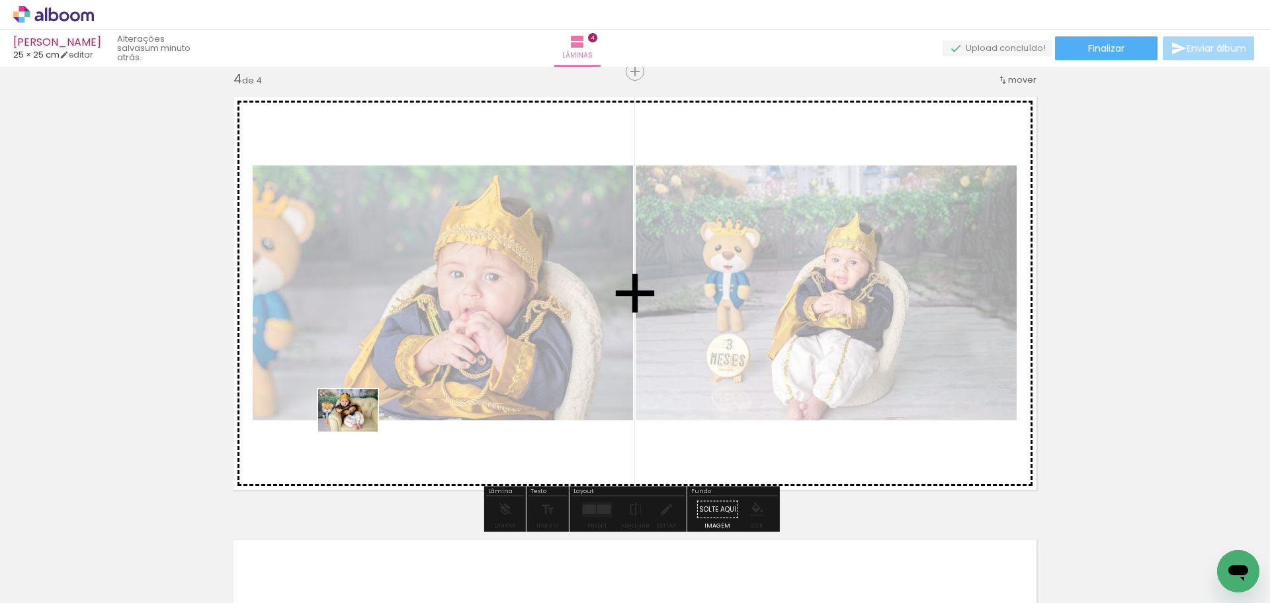
drag, startPoint x: 364, startPoint y: 563, endPoint x: 370, endPoint y: 461, distance: 102.0
click at [357, 406] on quentale-workspace at bounding box center [635, 301] width 1270 height 603
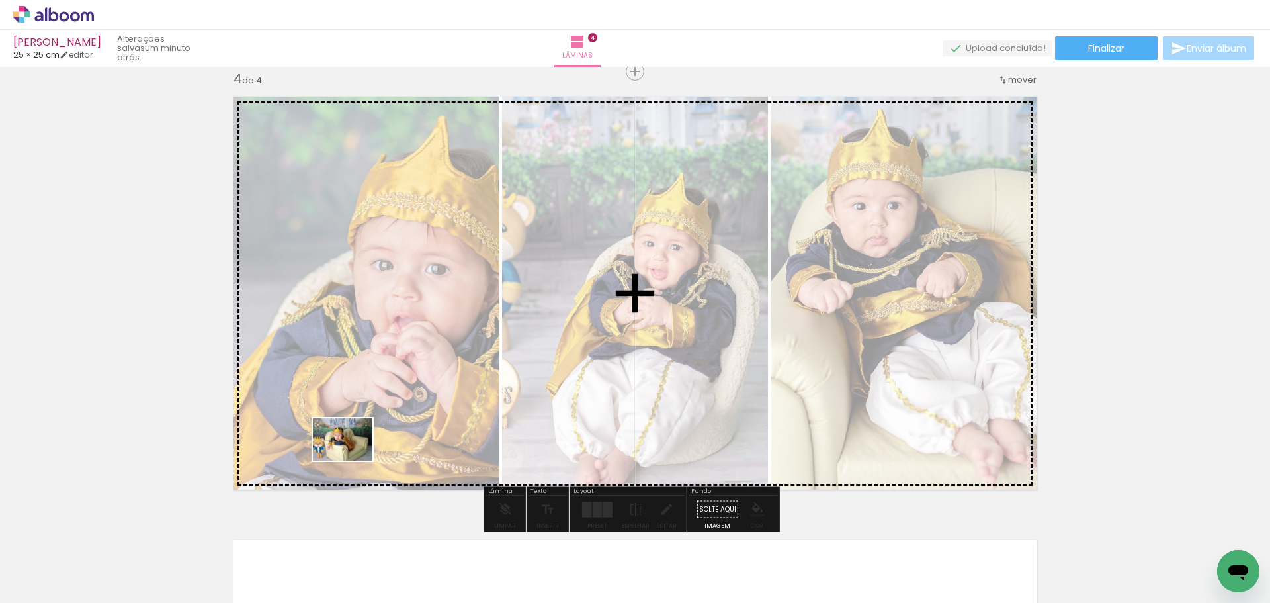
drag, startPoint x: 364, startPoint y: 566, endPoint x: 363, endPoint y: 493, distance: 73.4
click at [347, 434] on quentale-workspace at bounding box center [635, 301] width 1270 height 603
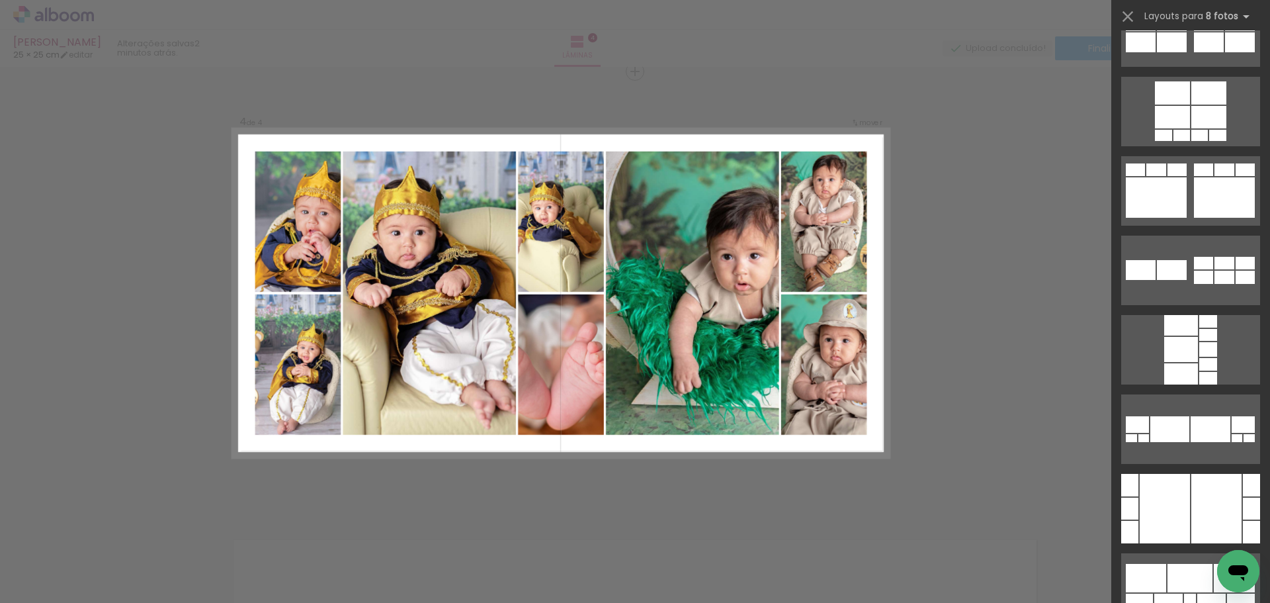
scroll to position [1639, 0]
